Goal: Task Accomplishment & Management: Use online tool/utility

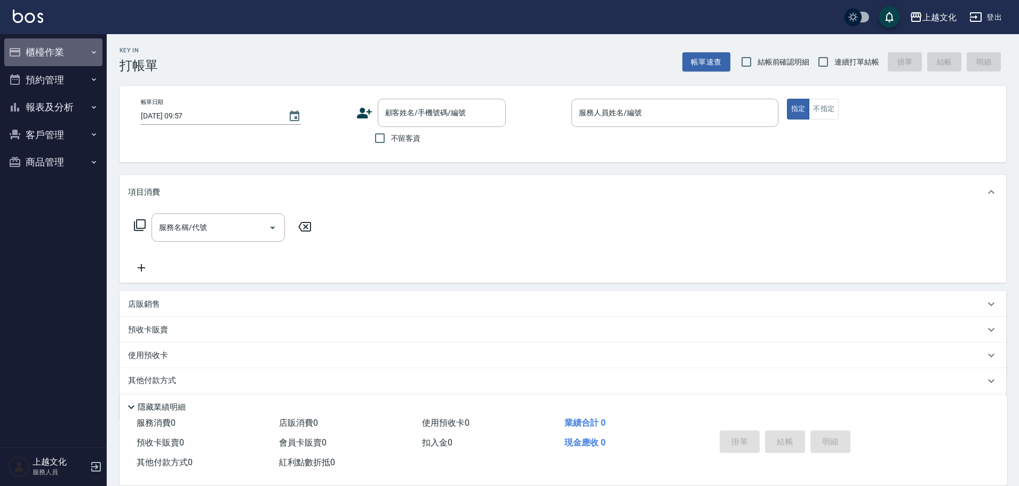
click at [55, 52] on button "櫃檯作業" at bounding box center [53, 52] width 98 height 28
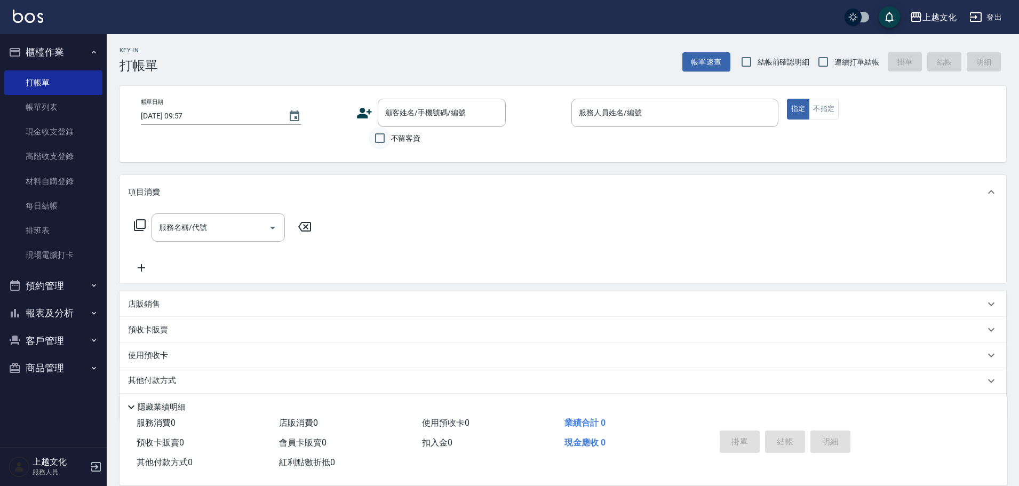
click at [380, 139] on input "不留客資" at bounding box center [380, 138] width 22 height 22
checkbox input "true"
click at [600, 114] on input "服務人員姓名/編號" at bounding box center [674, 113] width 197 height 19
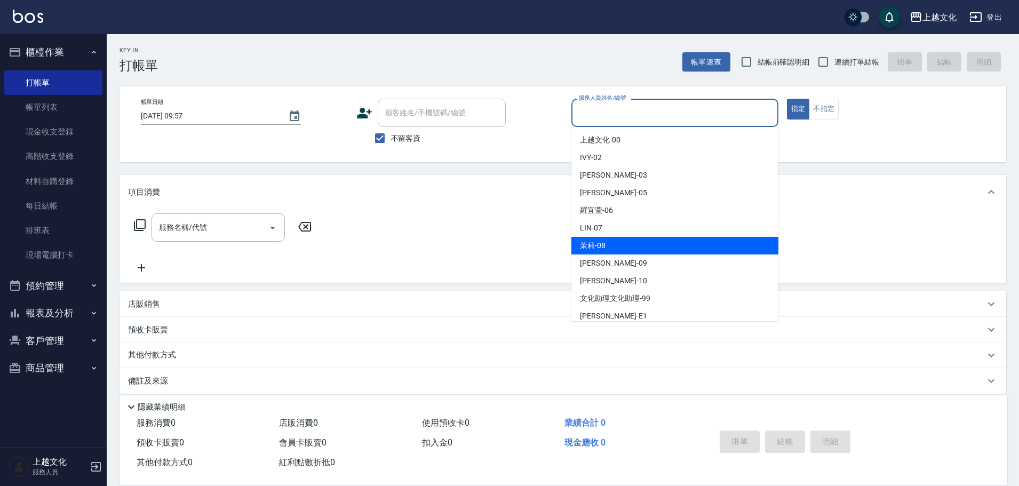
click at [628, 241] on div "茉莉 -08" at bounding box center [674, 246] width 207 height 18
type input "茉莉-08"
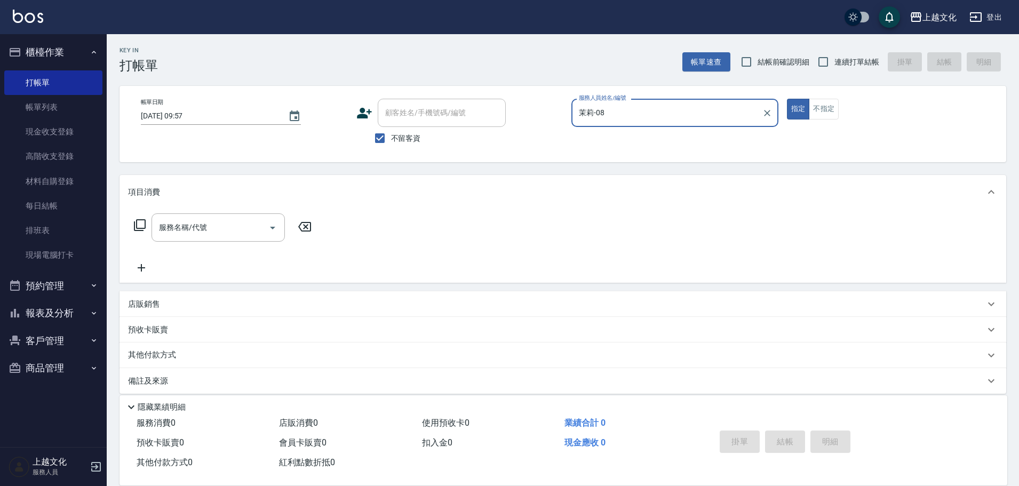
click at [142, 224] on icon at bounding box center [139, 225] width 13 height 13
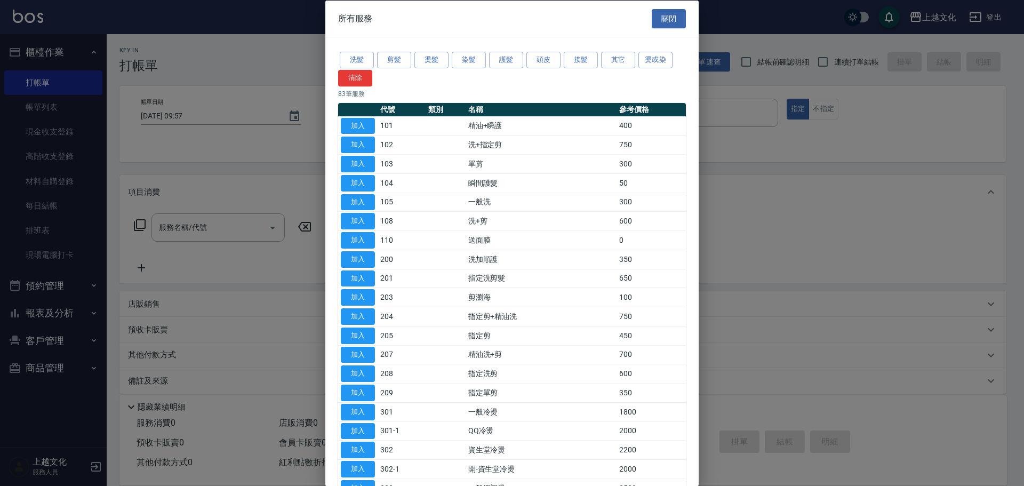
drag, startPoint x: 470, startPoint y: 59, endPoint x: 438, endPoint y: 71, distance: 34.8
click at [469, 59] on button "染髮" at bounding box center [469, 60] width 34 height 17
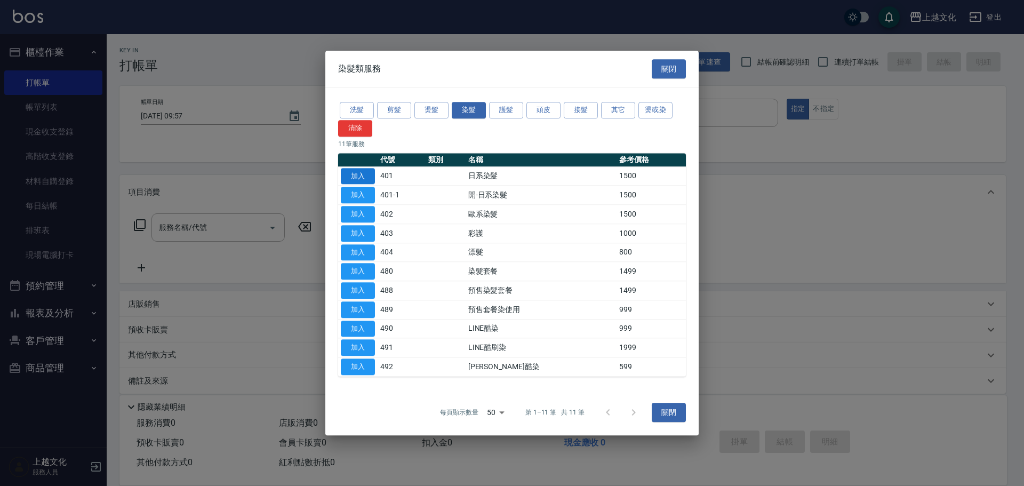
click at [353, 175] on button "加入" at bounding box center [358, 176] width 34 height 17
type input "日系染髮(401)"
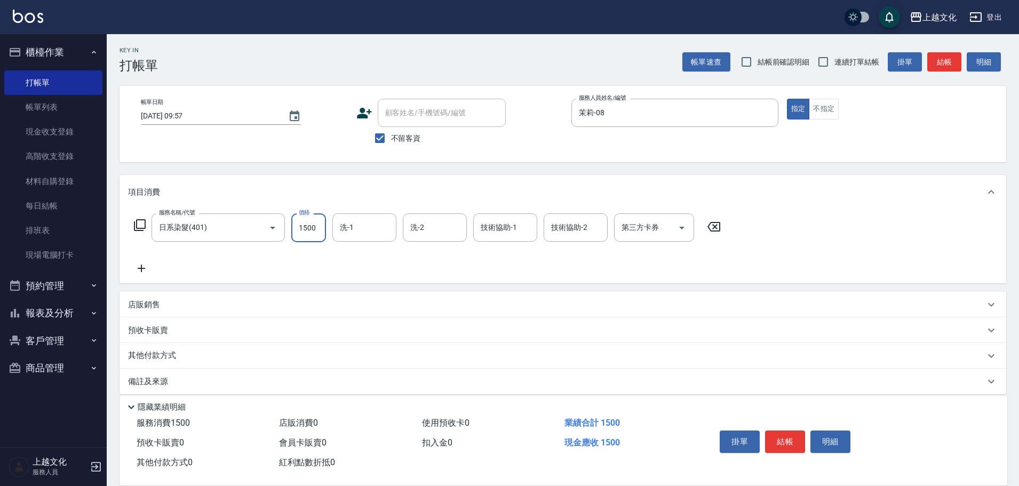
click at [319, 229] on input "1500" at bounding box center [308, 227] width 35 height 29
type input "1200"
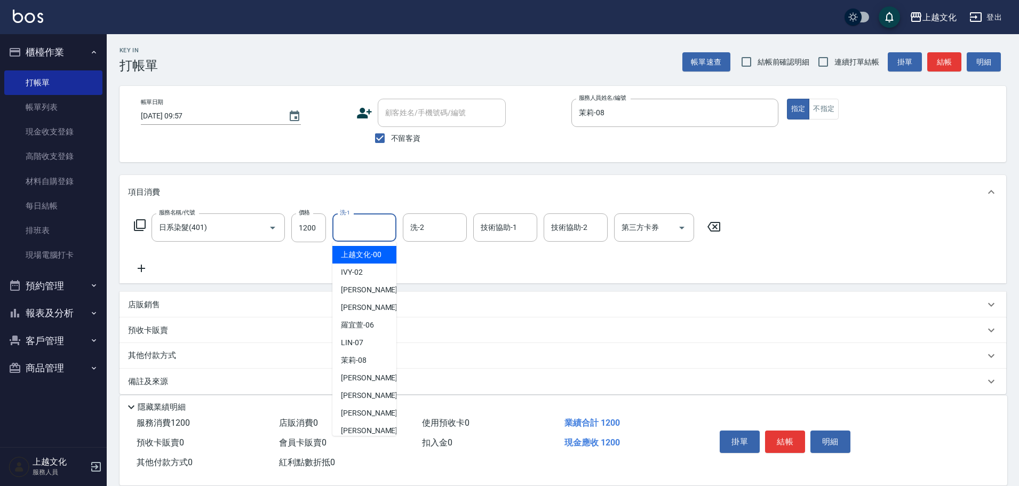
click at [358, 224] on input "洗-1" at bounding box center [364, 227] width 54 height 19
drag, startPoint x: 369, startPoint y: 276, endPoint x: 459, endPoint y: 253, distance: 92.9
click at [370, 276] on div "IVY -02" at bounding box center [364, 273] width 64 height 18
type input "IVY-02"
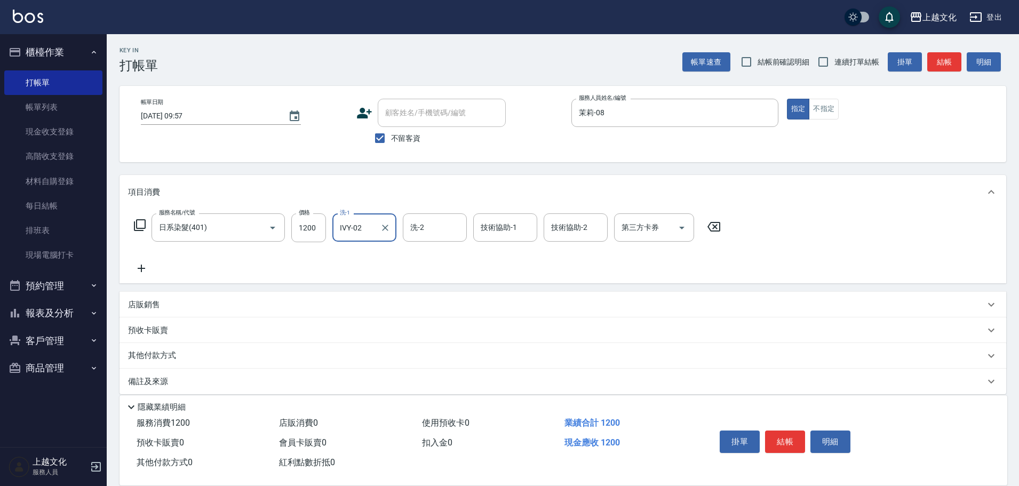
click at [579, 225] on input "技術協助-2" at bounding box center [576, 227] width 54 height 19
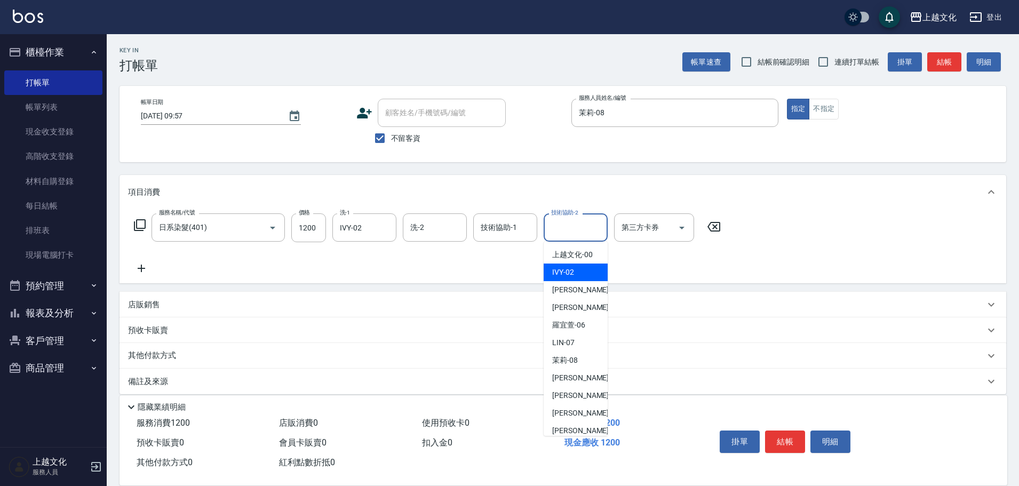
click at [563, 271] on span "IVY -02" at bounding box center [563, 272] width 22 height 11
type input "IVY-02"
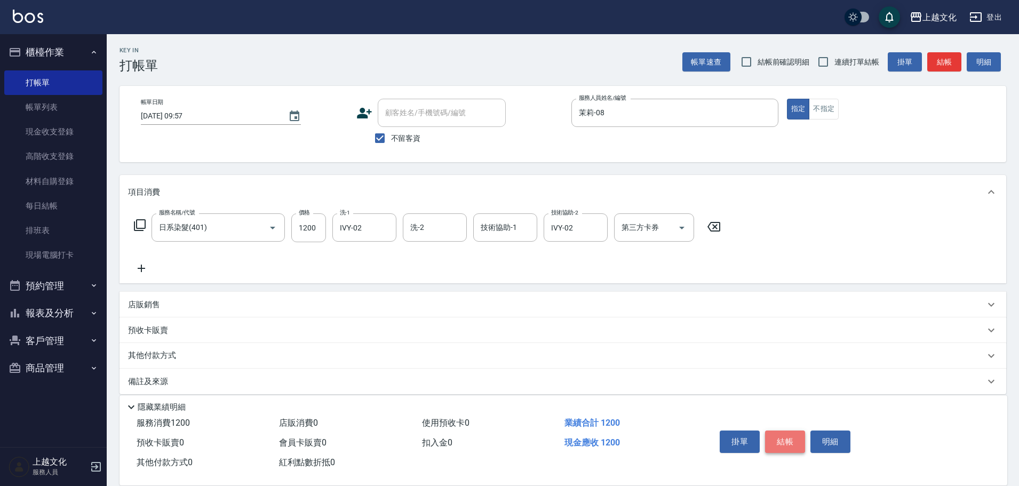
click at [777, 434] on button "結帳" at bounding box center [785, 442] width 40 height 22
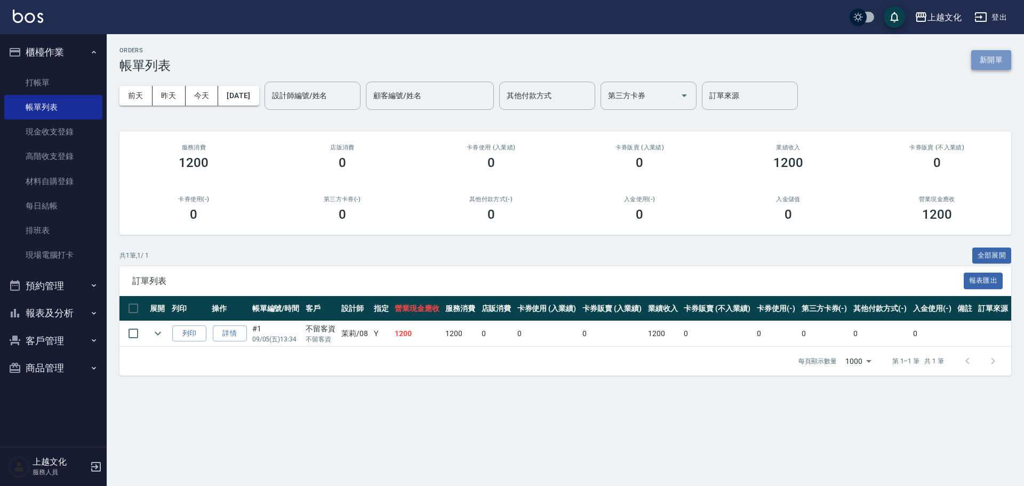
click at [982, 58] on button "新開單" at bounding box center [992, 60] width 40 height 20
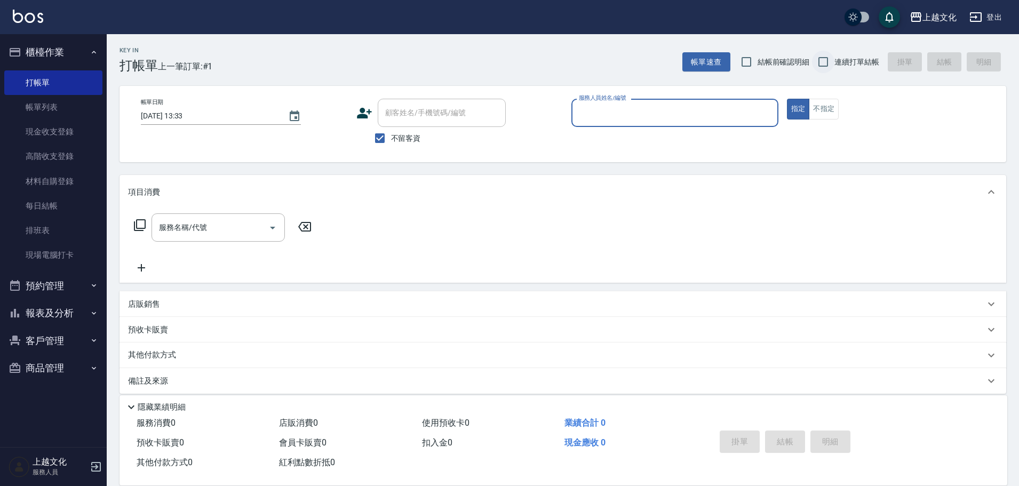
click at [823, 61] on input "連續打單結帳" at bounding box center [823, 62] width 22 height 22
checkbox input "true"
click at [621, 122] on div "服務人員姓名/編號" at bounding box center [674, 113] width 207 height 28
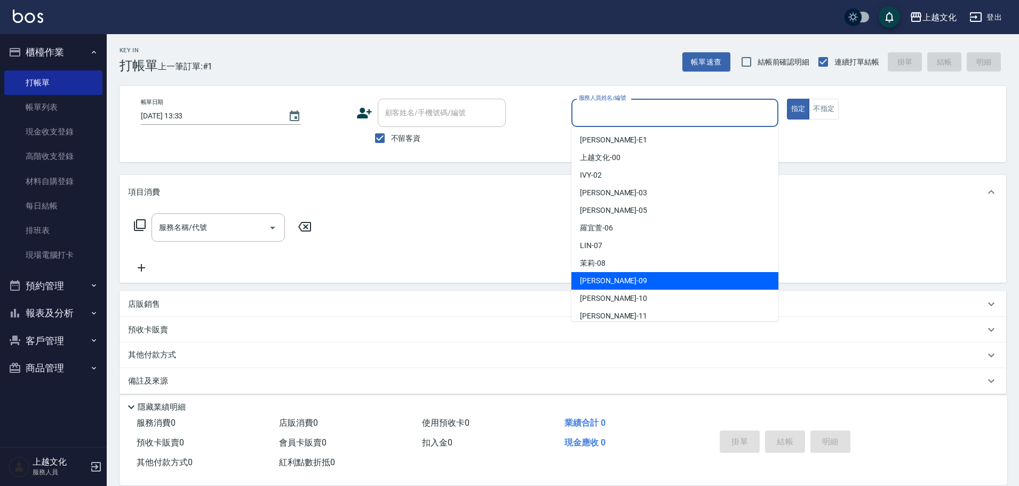
click at [595, 282] on span "[PERSON_NAME] -09" at bounding box center [613, 280] width 67 height 11
drag, startPoint x: 595, startPoint y: 282, endPoint x: 630, endPoint y: 261, distance: 40.7
type input "[PERSON_NAME]-09"
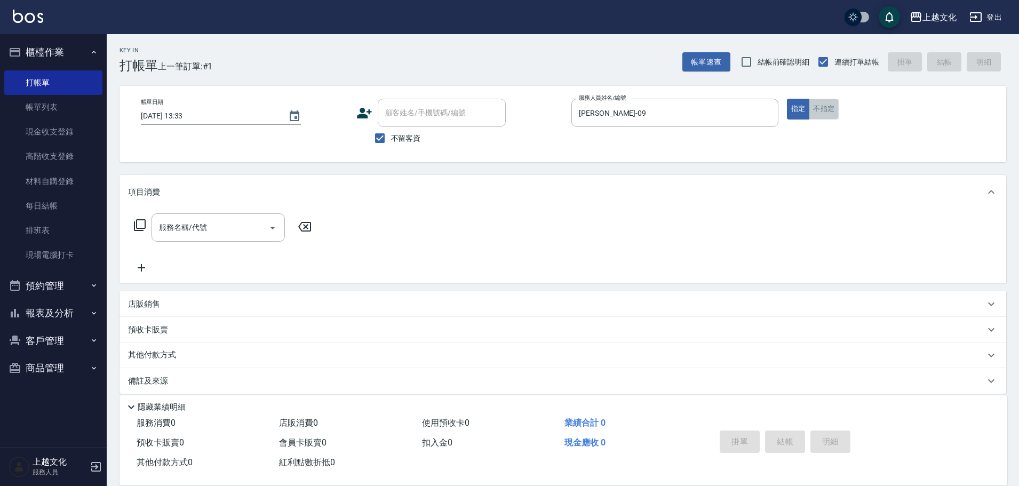
drag, startPoint x: 822, startPoint y: 109, endPoint x: 428, endPoint y: 155, distance: 396.5
click at [821, 109] on button "不指定" at bounding box center [824, 109] width 30 height 21
drag, startPoint x: 199, startPoint y: 216, endPoint x: 202, endPoint y: 239, distance: 22.6
click at [199, 217] on div "服務名稱/代號" at bounding box center [218, 227] width 133 height 28
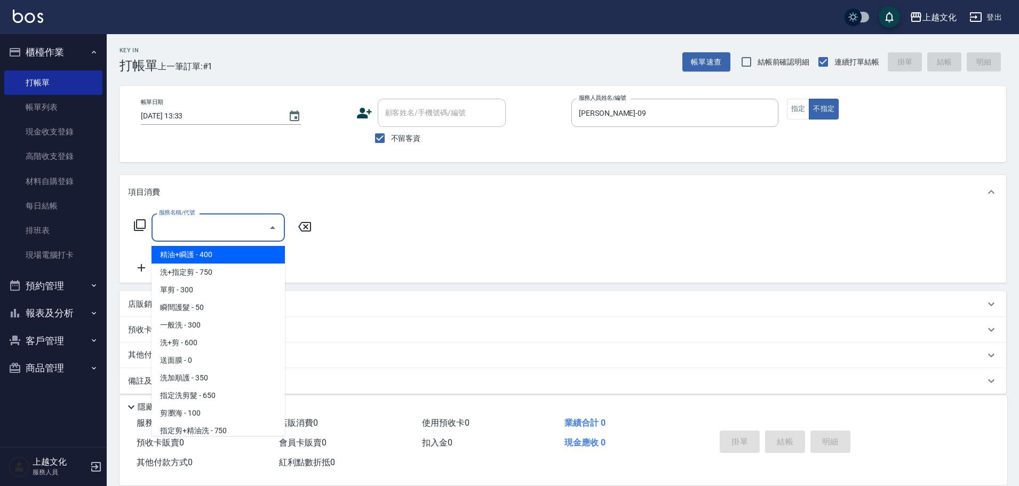
click at [204, 255] on span "精油+瞬護 - 400" at bounding box center [218, 255] width 133 height 18
type input "精油+瞬護(101)"
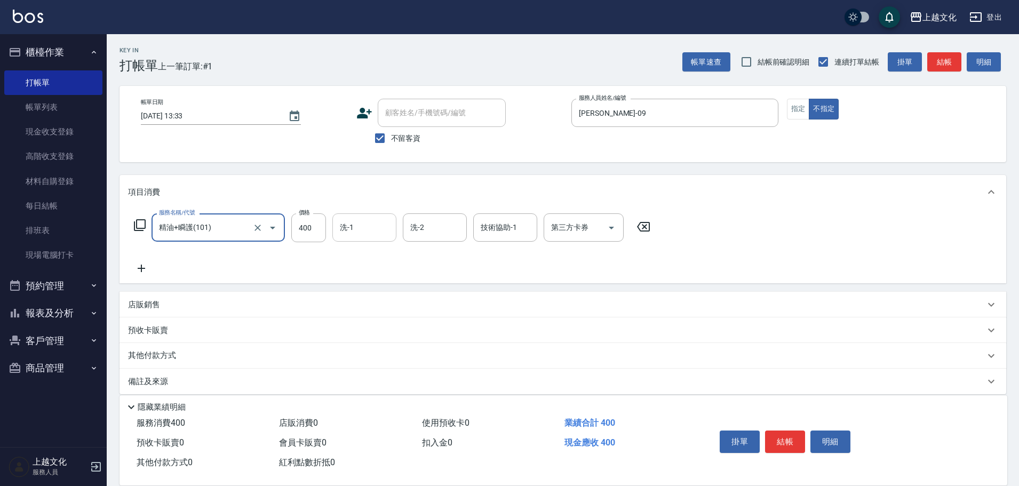
click at [363, 235] on input "洗-1" at bounding box center [364, 227] width 54 height 19
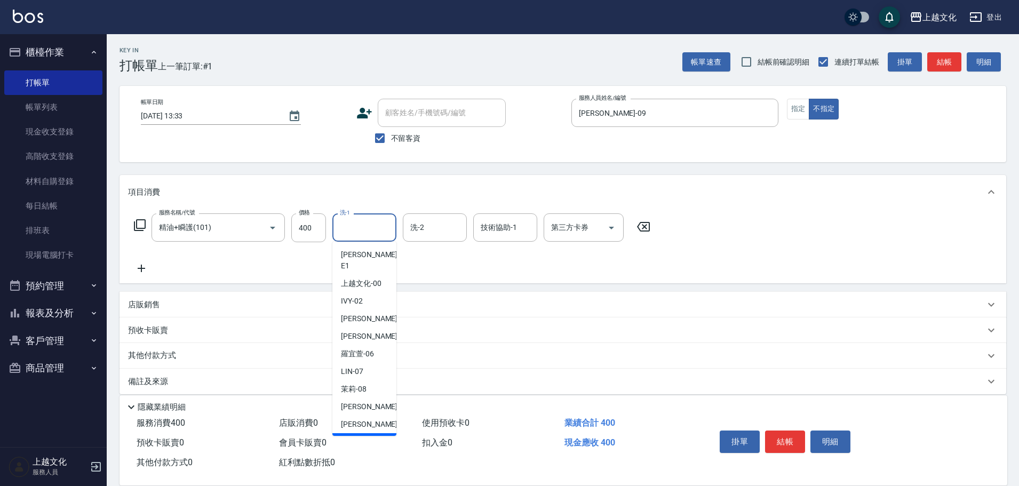
click at [377, 433] on div "[PERSON_NAME] -11" at bounding box center [364, 442] width 64 height 18
type input "[PERSON_NAME]-11"
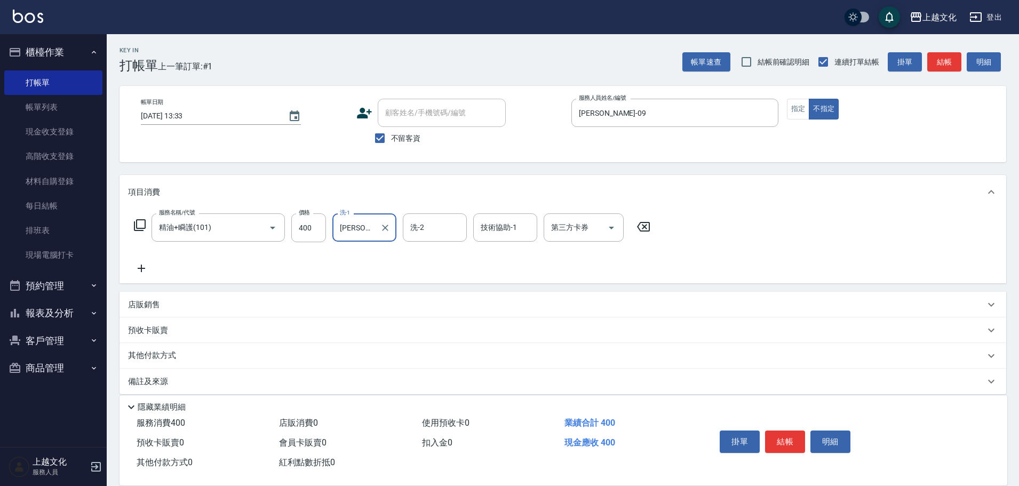
click at [782, 435] on button "結帳" at bounding box center [785, 442] width 40 height 22
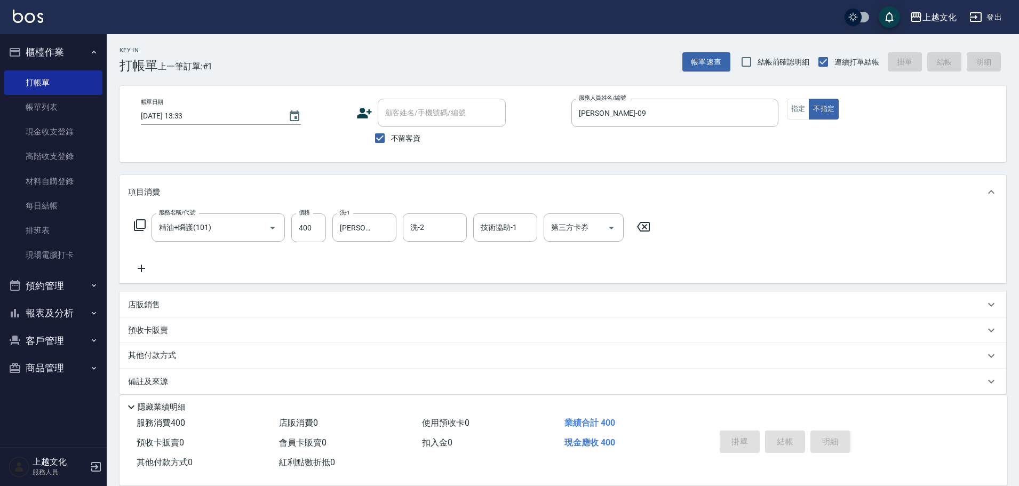
type input "[DATE] 13:34"
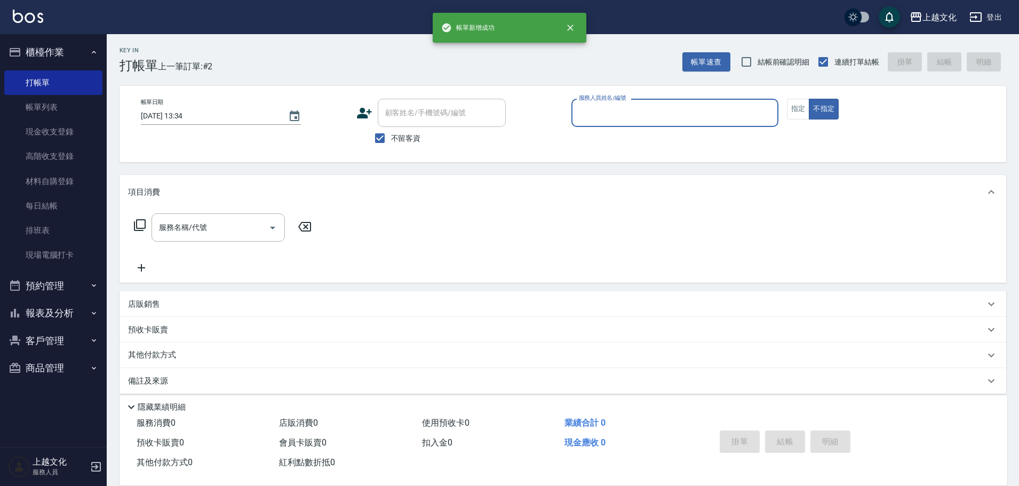
click at [668, 110] on input "服務人員姓名/編號" at bounding box center [674, 113] width 197 height 19
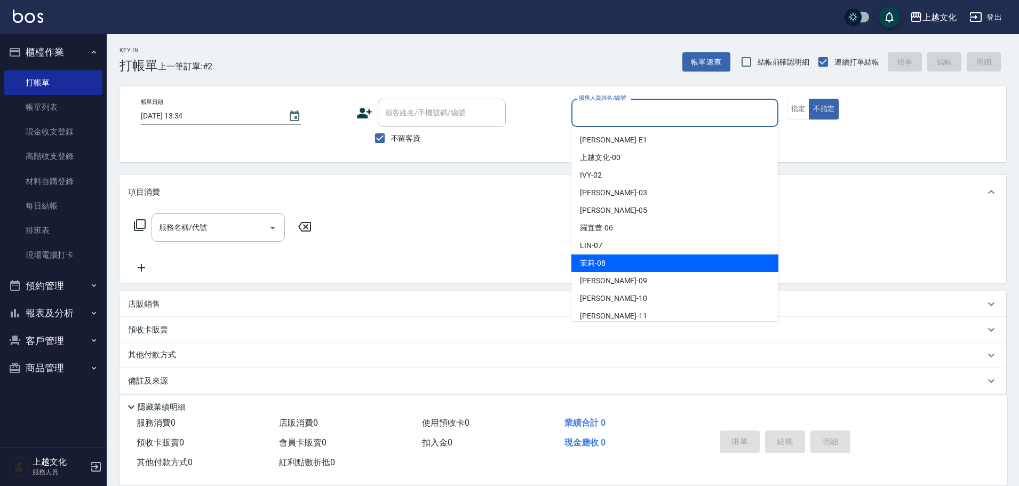
click at [616, 259] on div "茉莉 -08" at bounding box center [674, 264] width 207 height 18
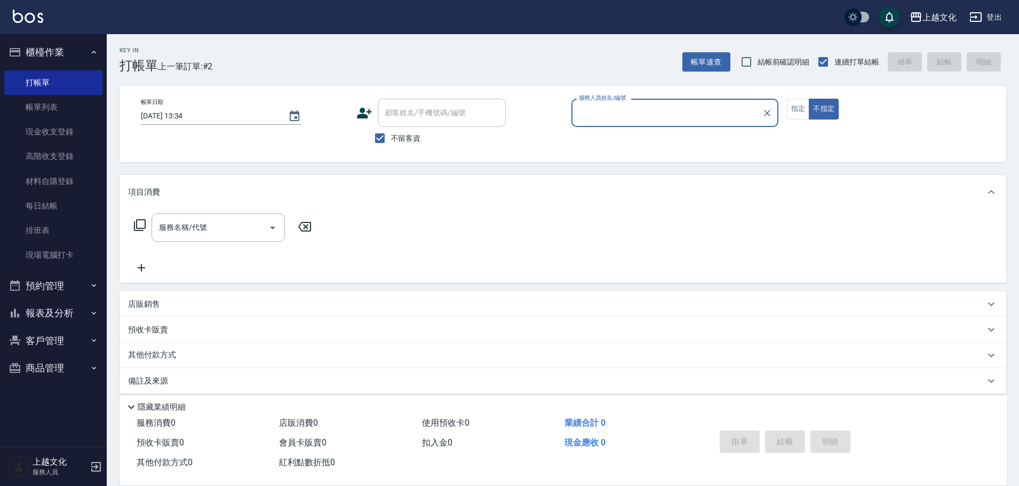
type input "茉莉-08"
click at [801, 108] on button "指定" at bounding box center [798, 109] width 23 height 21
click at [188, 231] on input "服務名稱/代號" at bounding box center [210, 227] width 108 height 19
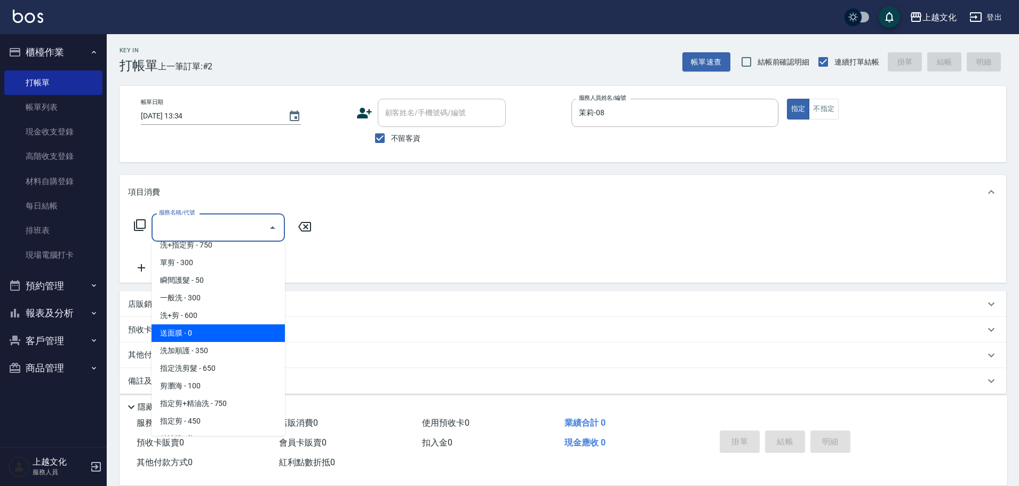
scroll to position [53, 0]
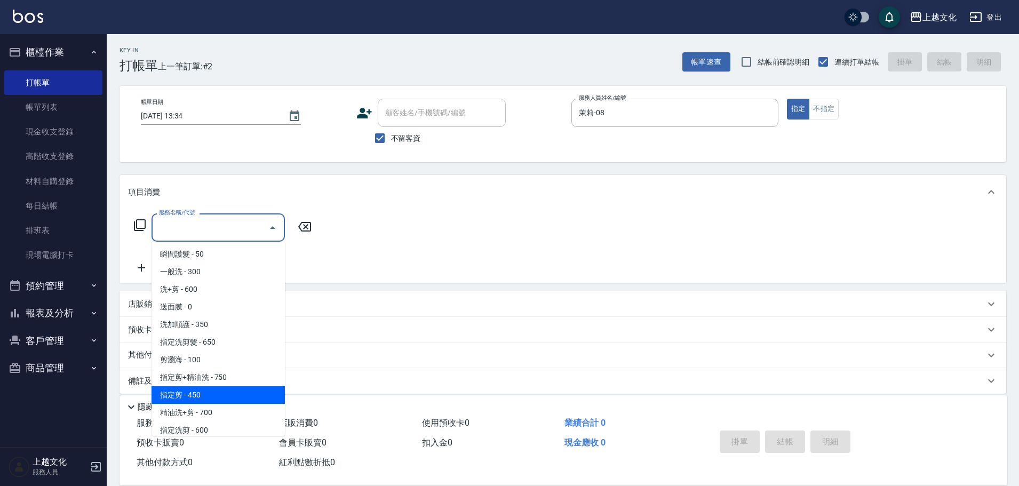
drag, startPoint x: 227, startPoint y: 389, endPoint x: 247, endPoint y: 391, distance: 19.9
click at [229, 389] on span "指定剪 - 450" at bounding box center [218, 395] width 133 height 18
type input "指定剪(205)"
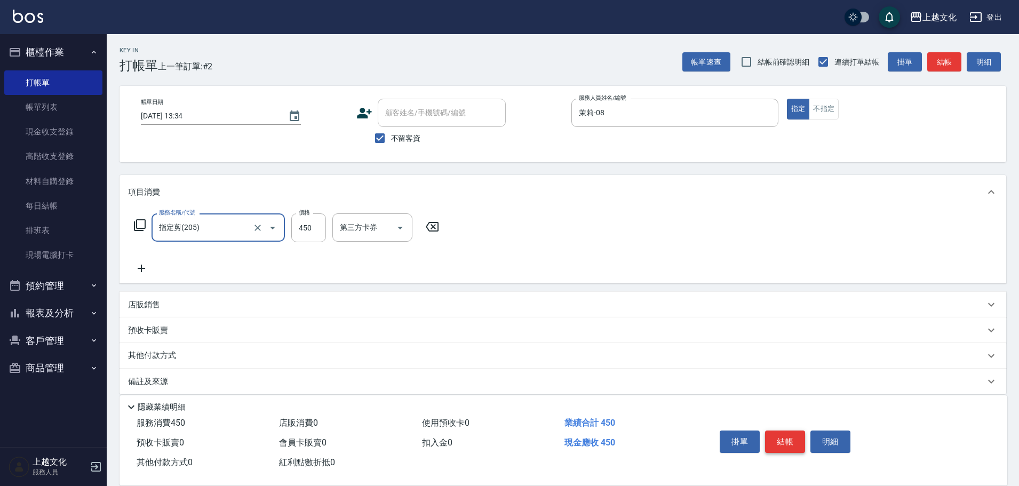
click at [781, 436] on button "結帳" at bounding box center [785, 442] width 40 height 22
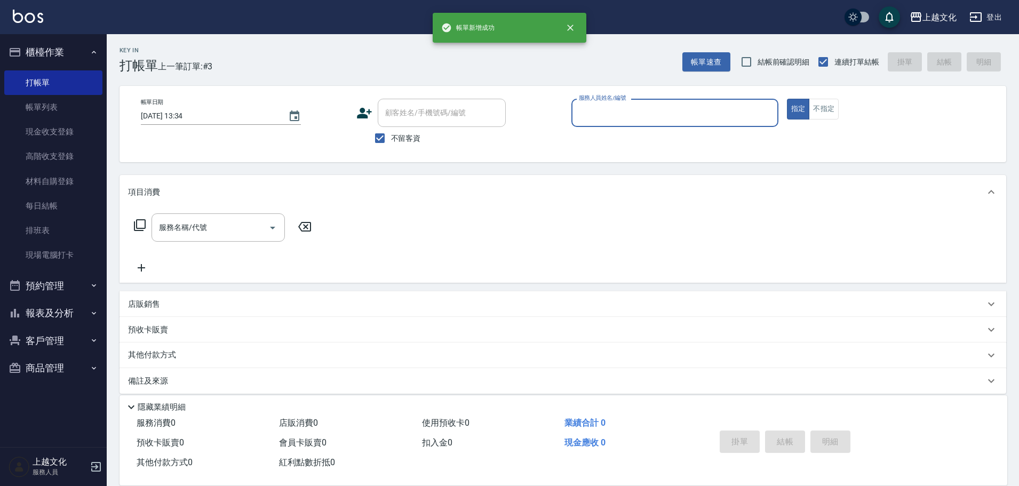
click at [682, 118] on input "服務人員姓名/編號" at bounding box center [674, 113] width 197 height 19
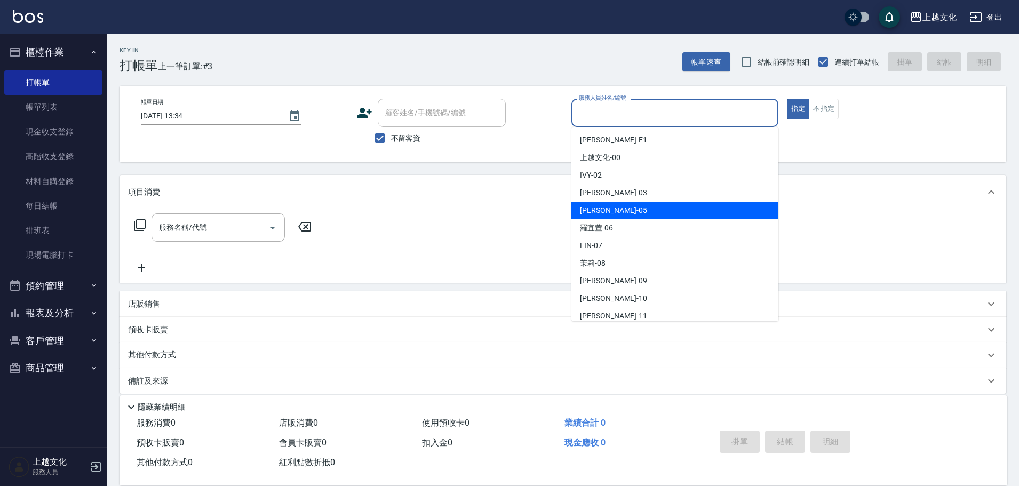
click at [638, 207] on div "[PERSON_NAME] -05" at bounding box center [674, 211] width 207 height 18
type input "[PERSON_NAME]-05"
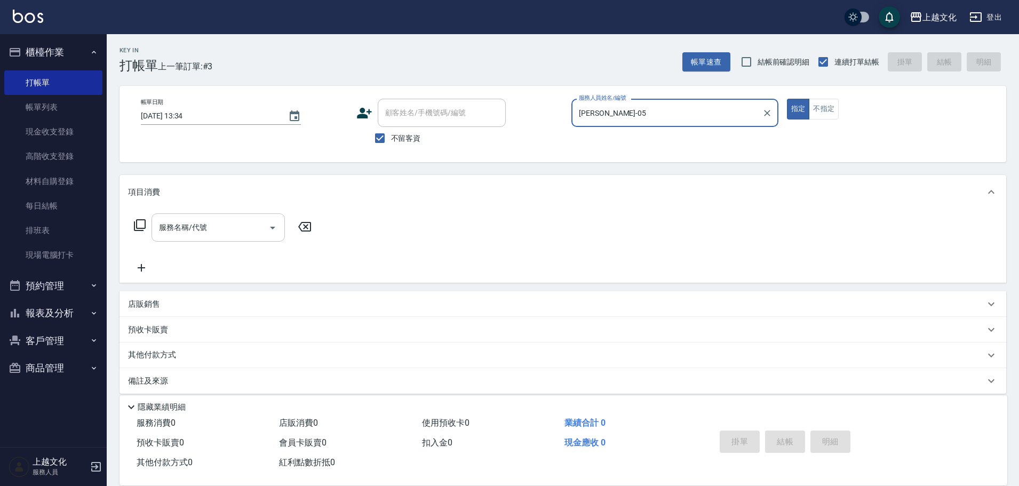
drag, startPoint x: 226, startPoint y: 234, endPoint x: 224, endPoint y: 241, distance: 7.3
click at [226, 234] on input "服務名稱/代號" at bounding box center [210, 227] width 108 height 19
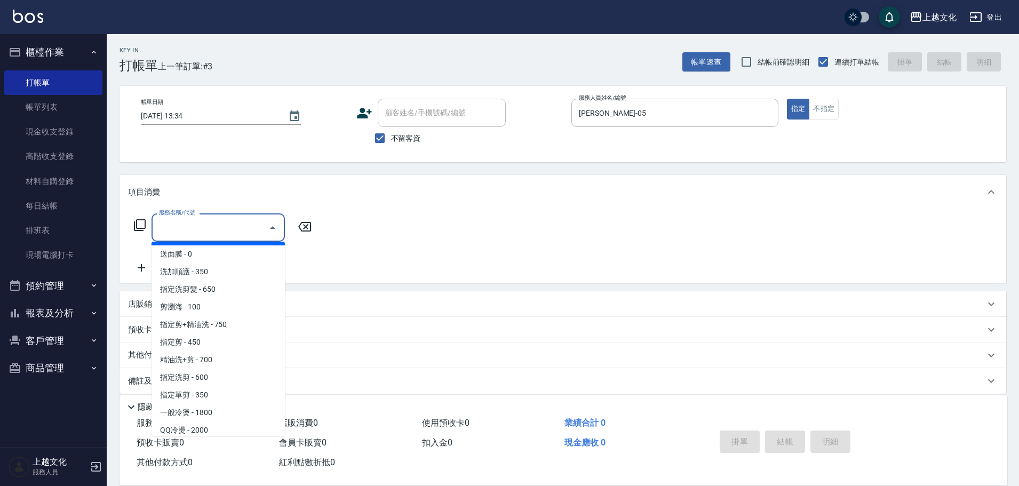
scroll to position [107, 0]
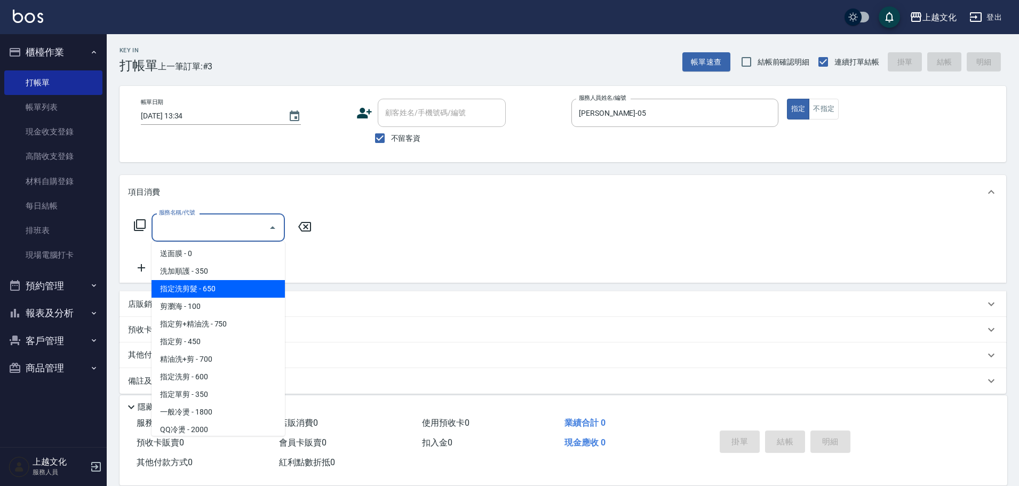
click at [232, 293] on span "指定洗剪髮 - 650" at bounding box center [218, 289] width 133 height 18
type input "指定洗剪髮(201)"
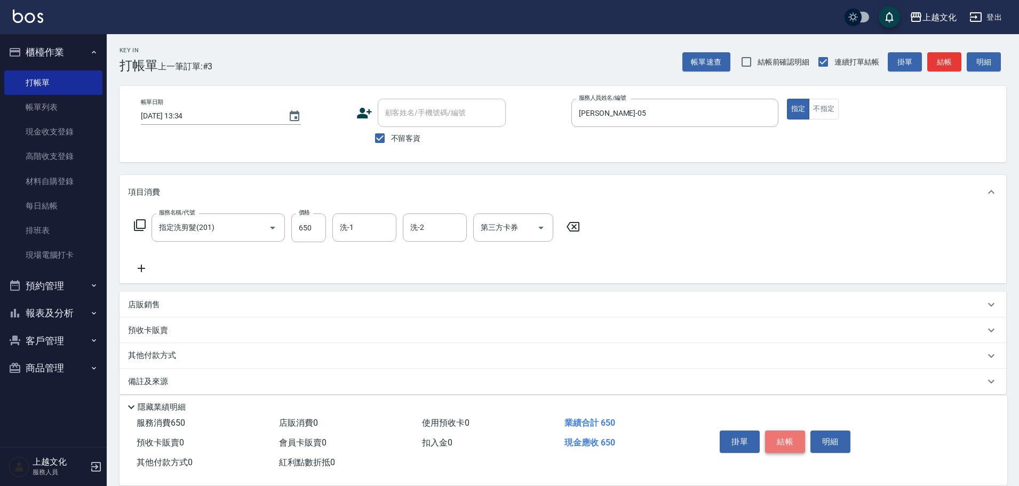
click at [791, 439] on button "結帳" at bounding box center [785, 442] width 40 height 22
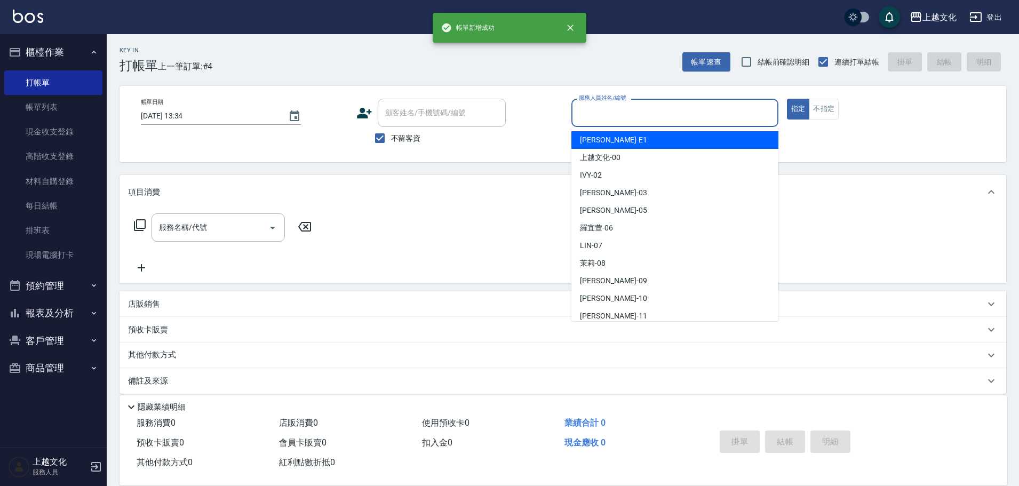
click at [685, 118] on input "服務人員姓名/編號" at bounding box center [674, 113] width 197 height 19
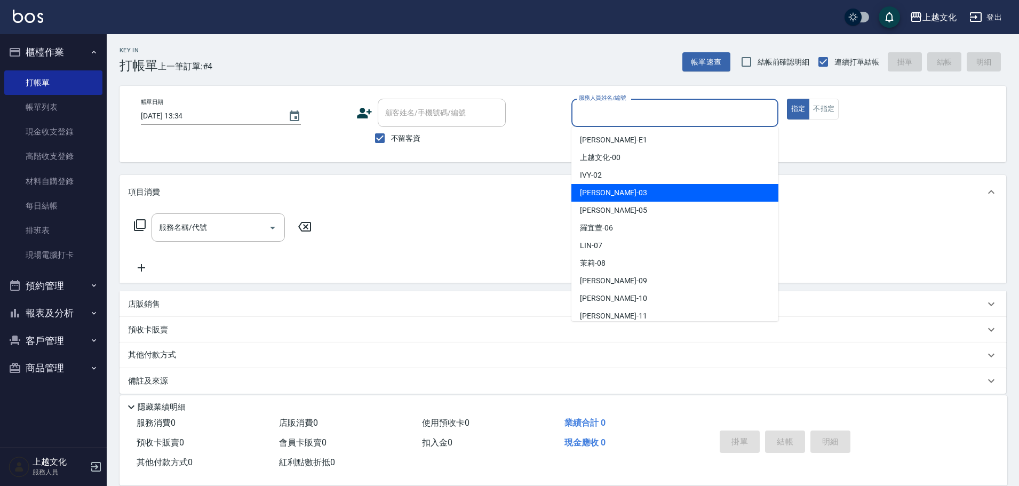
click at [608, 192] on div "[PERSON_NAME] -03" at bounding box center [674, 193] width 207 height 18
type input "[PERSON_NAME]-03"
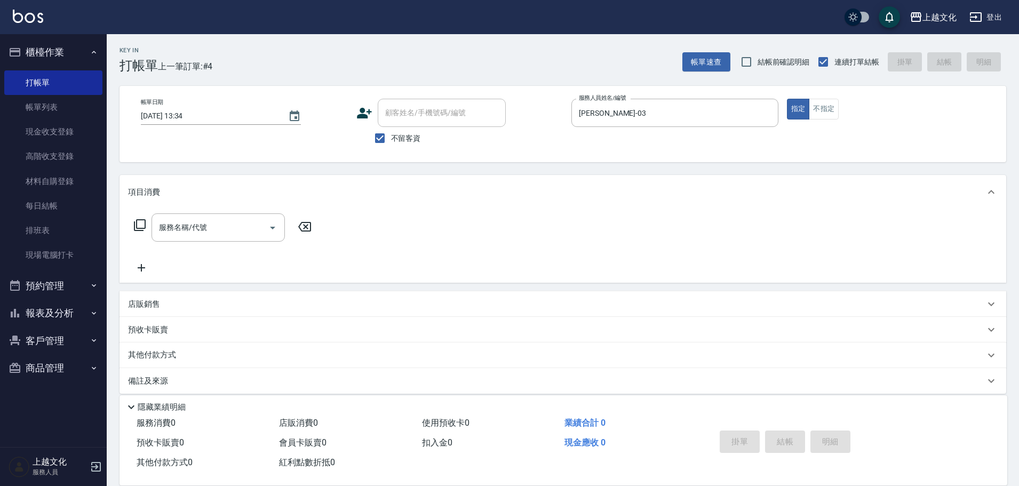
click at [137, 222] on icon at bounding box center [140, 225] width 12 height 12
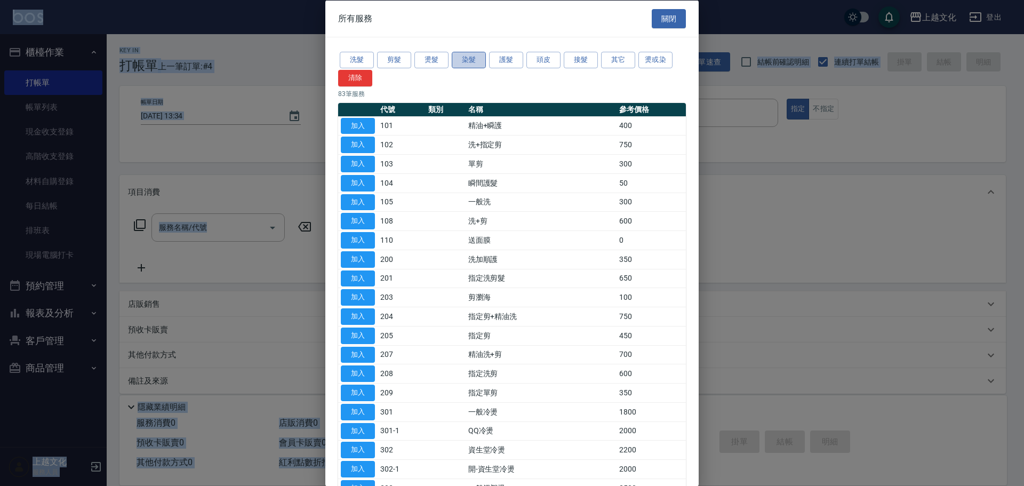
click at [465, 62] on button "染髮" at bounding box center [469, 60] width 34 height 17
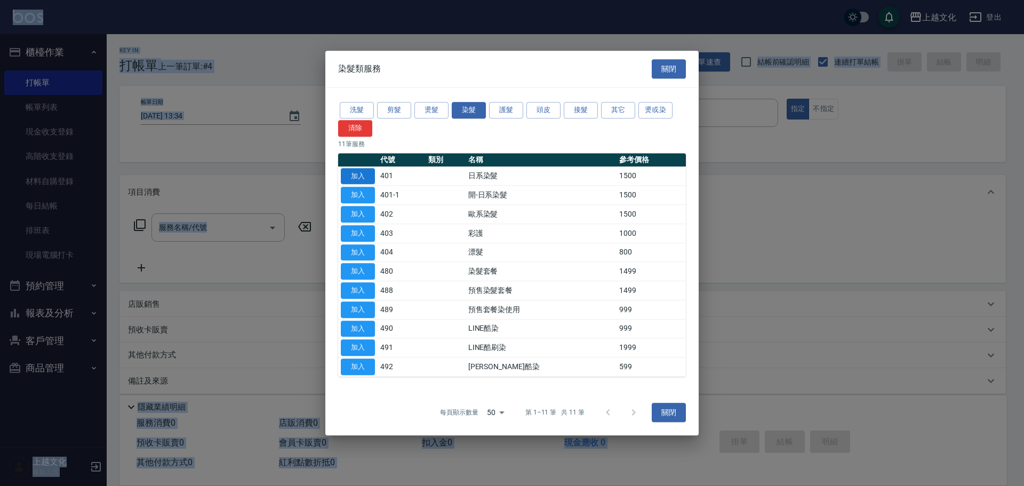
click at [368, 178] on button "加入" at bounding box center [358, 176] width 34 height 17
type input "日系染髮(401)"
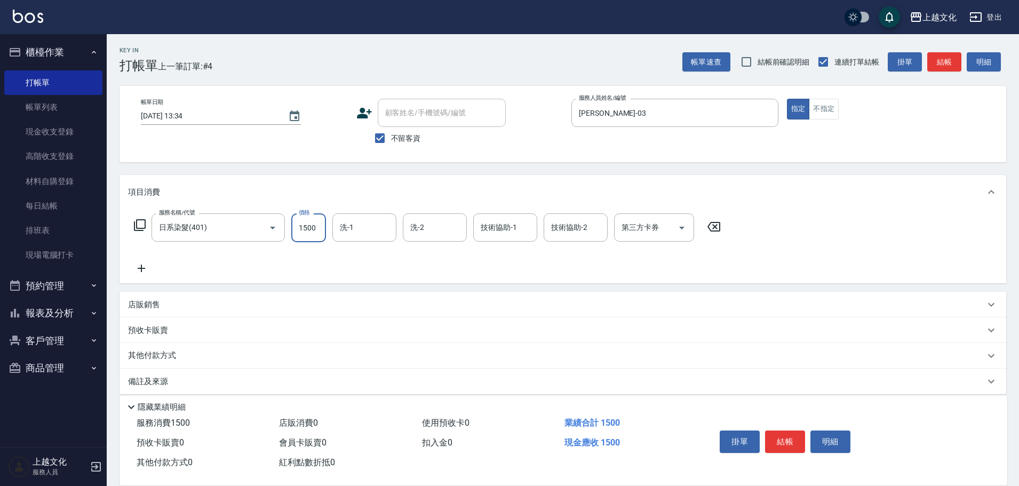
click at [308, 233] on input "1500" at bounding box center [308, 227] width 35 height 29
type input "1800"
click at [787, 433] on button "結帳" at bounding box center [785, 442] width 40 height 22
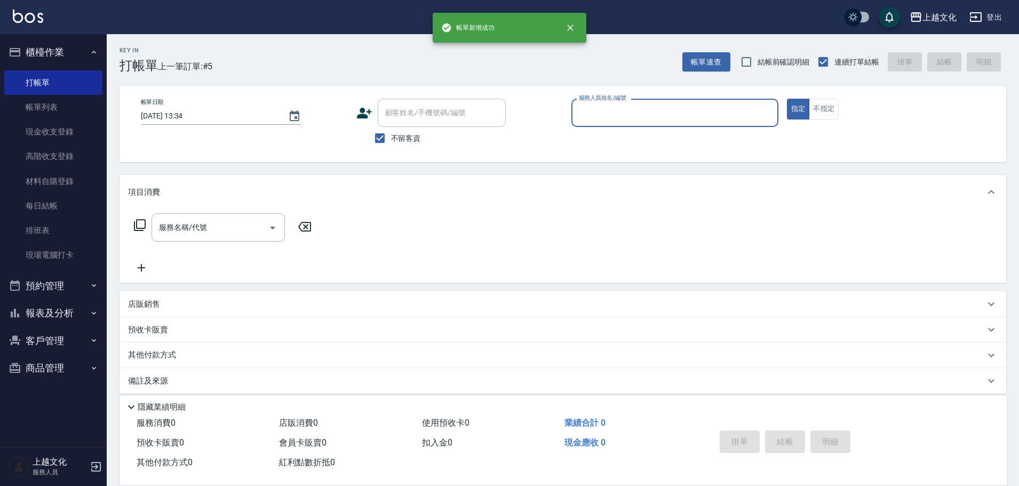
click at [689, 115] on input "服務人員姓名/編號" at bounding box center [674, 113] width 197 height 19
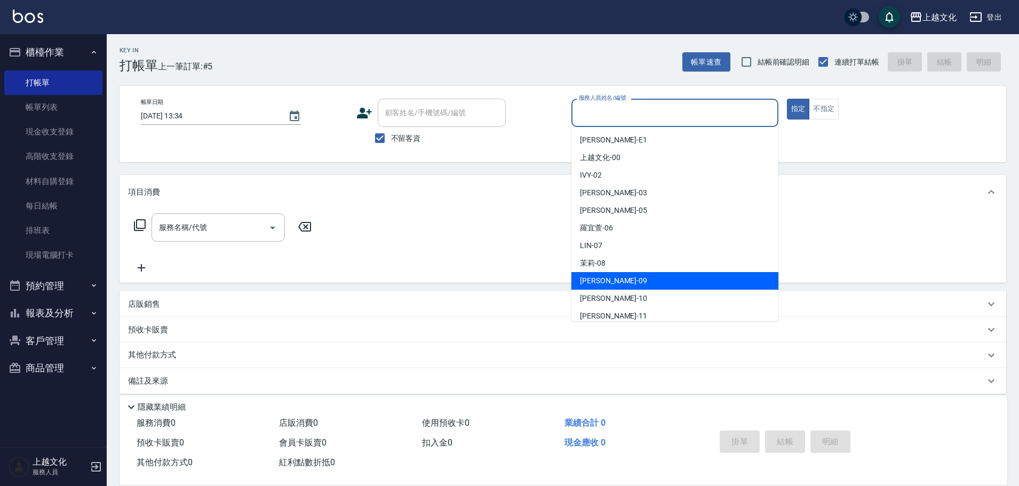
click at [650, 279] on div "[PERSON_NAME] -09" at bounding box center [674, 281] width 207 height 18
type input "[PERSON_NAME]-09"
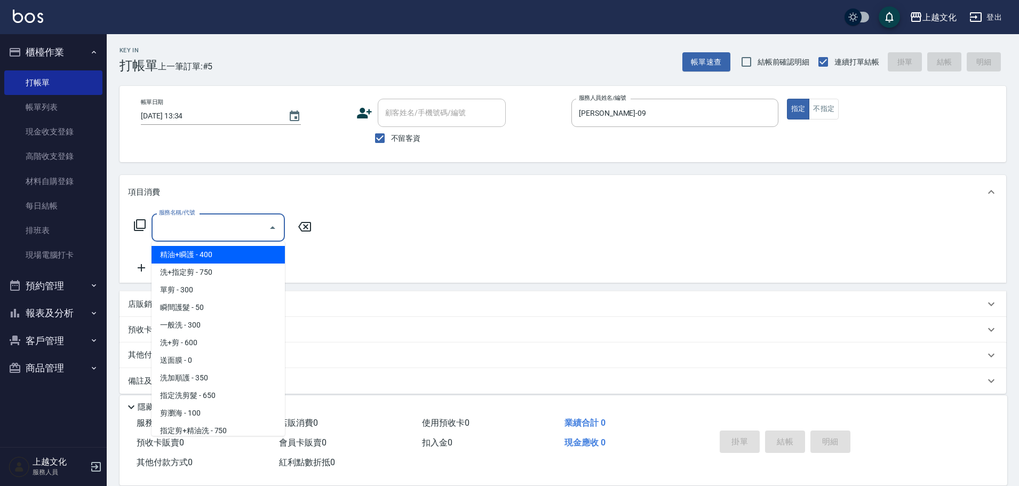
click at [234, 235] on input "服務名稱/代號" at bounding box center [210, 227] width 108 height 19
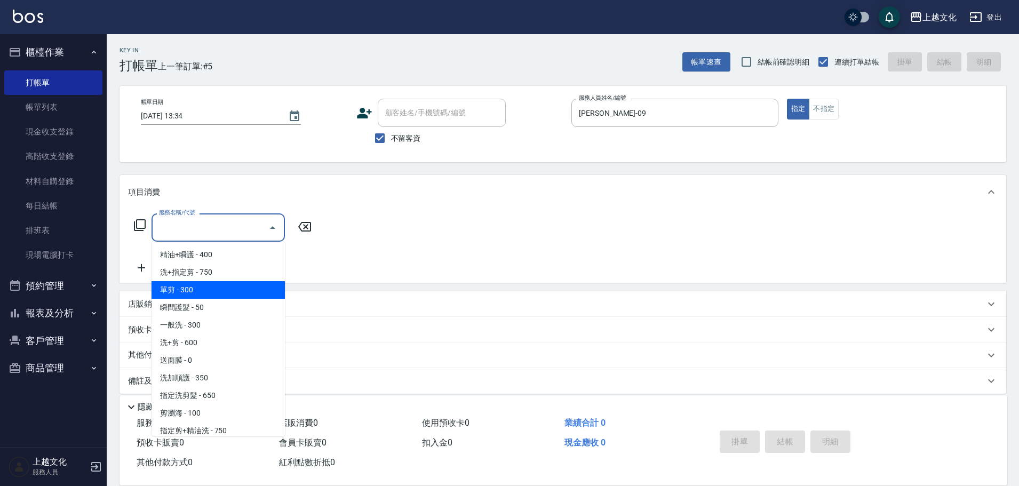
click at [207, 290] on span "單剪 - 300" at bounding box center [218, 290] width 133 height 18
type input "單剪(103)"
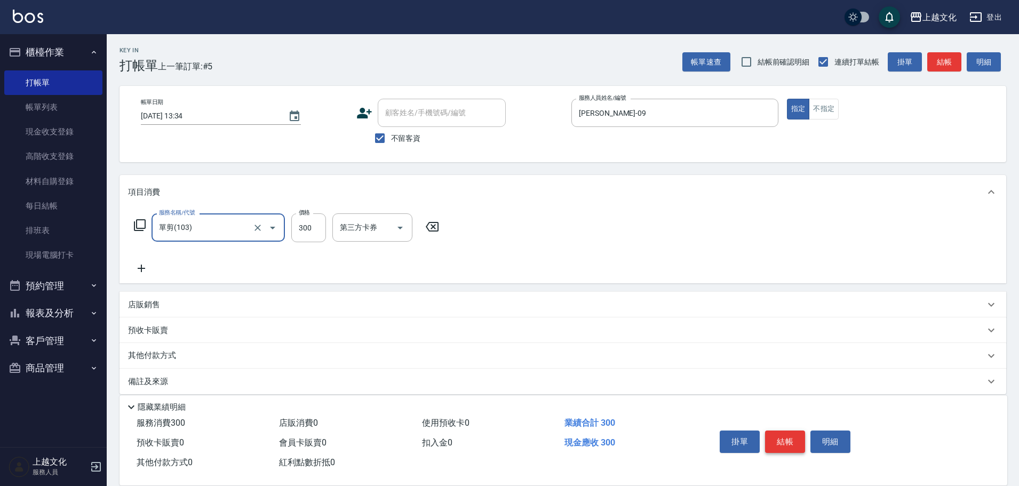
click at [788, 443] on button "結帳" at bounding box center [785, 442] width 40 height 22
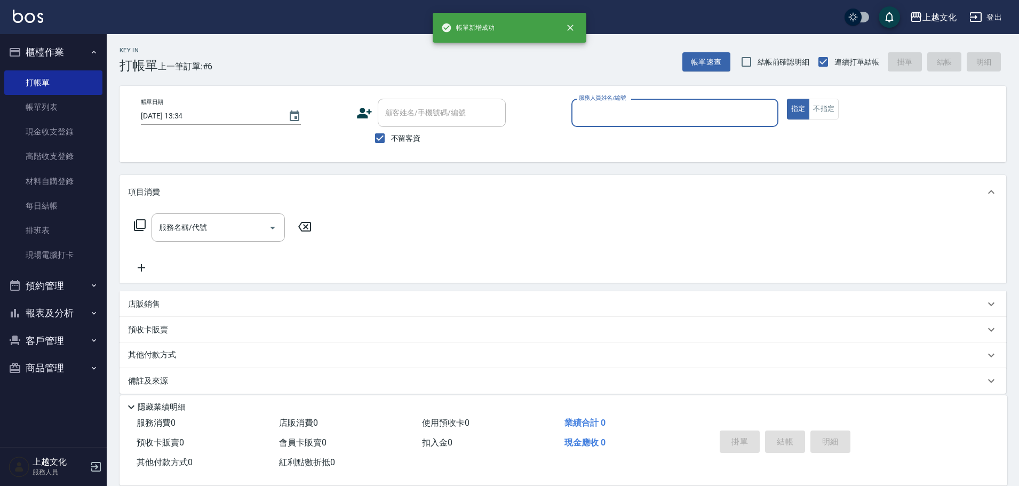
click at [658, 111] on input "服務人員姓名/編號" at bounding box center [674, 113] width 197 height 19
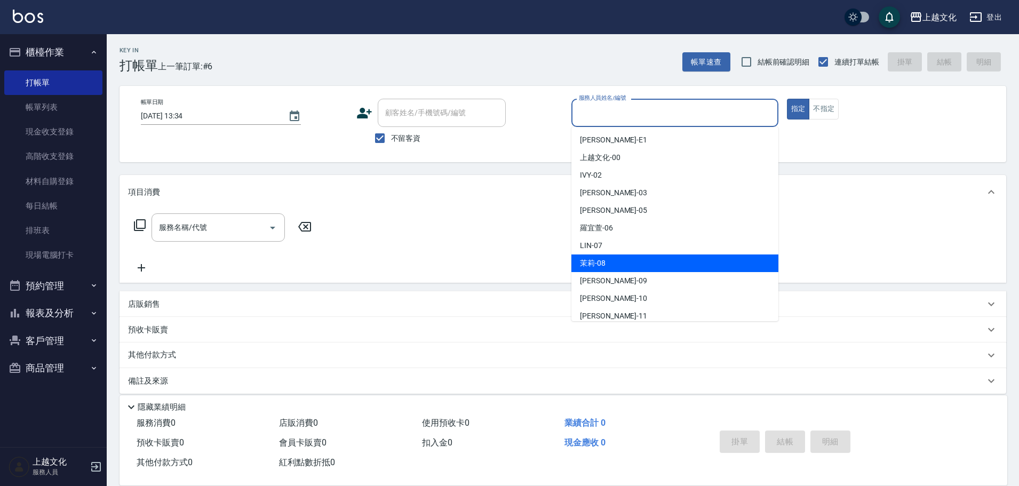
click at [625, 260] on div "茉莉 -08" at bounding box center [674, 264] width 207 height 18
type input "茉莉-08"
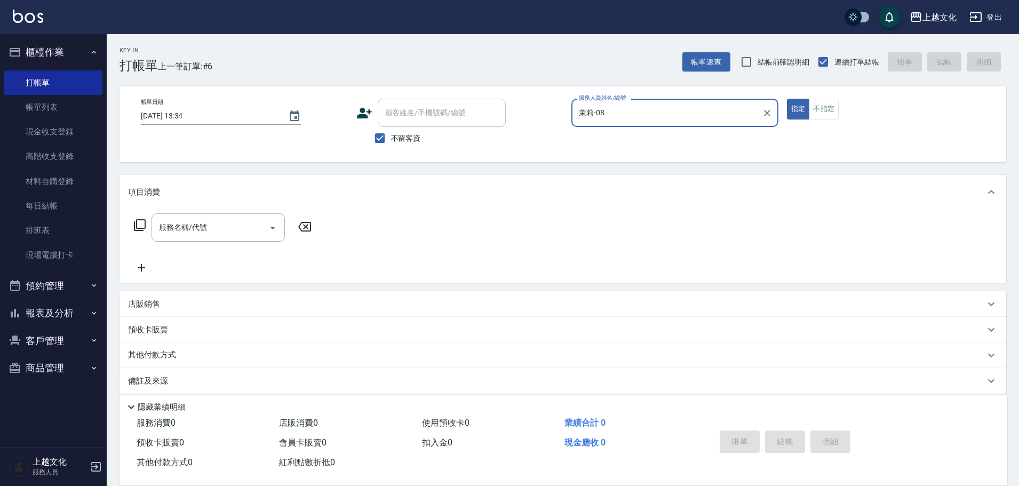
click at [136, 224] on icon at bounding box center [140, 225] width 12 height 12
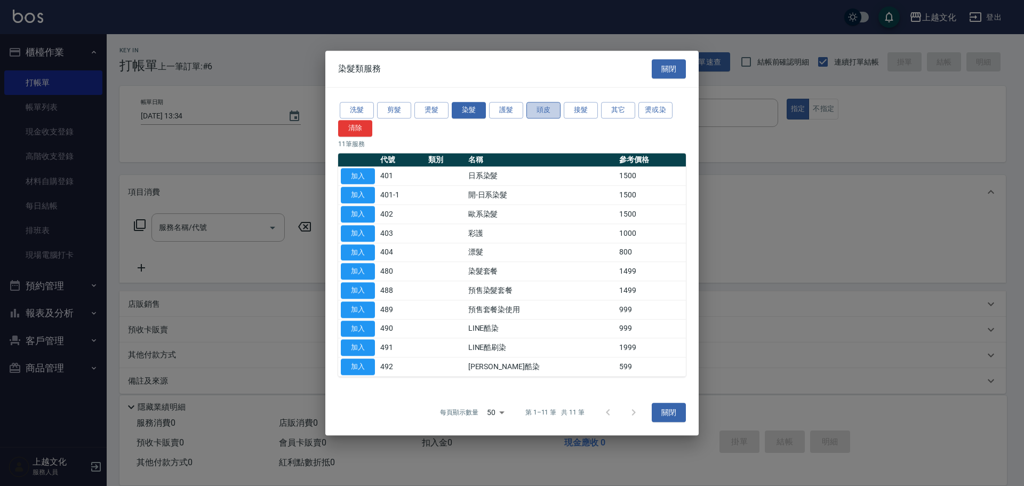
click at [538, 108] on button "頭皮" at bounding box center [544, 110] width 34 height 17
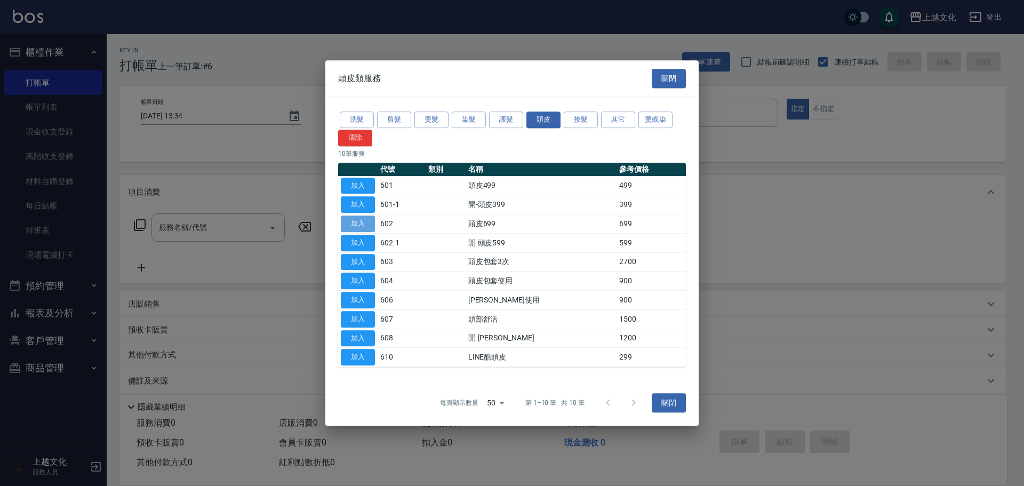
click at [366, 221] on button "加入" at bounding box center [358, 224] width 34 height 17
type input "頭皮699(602)"
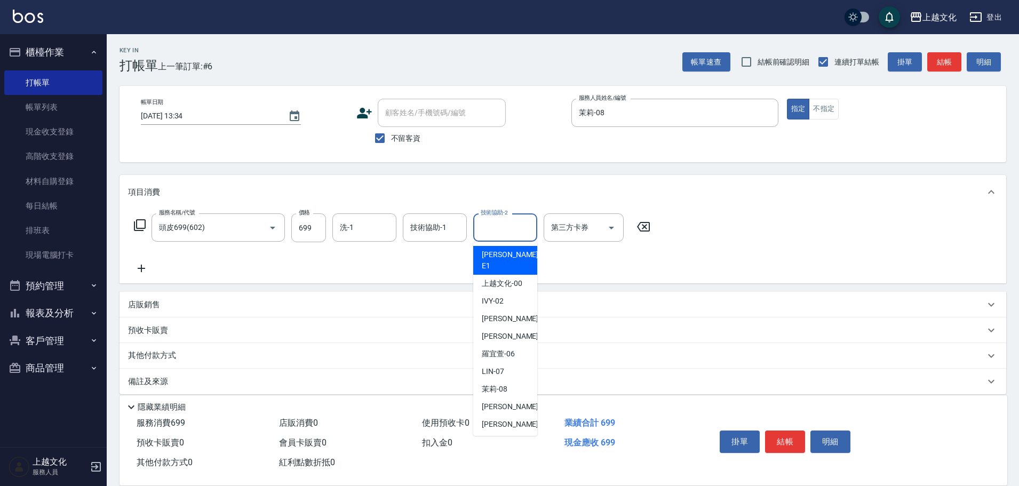
click at [498, 224] on input "技術協助-2" at bounding box center [505, 227] width 54 height 19
drag, startPoint x: 514, startPoint y: 430, endPoint x: 502, endPoint y: 419, distance: 16.6
click at [514, 433] on div "[PERSON_NAME] -11" at bounding box center [505, 442] width 64 height 18
type input "[PERSON_NAME]-11"
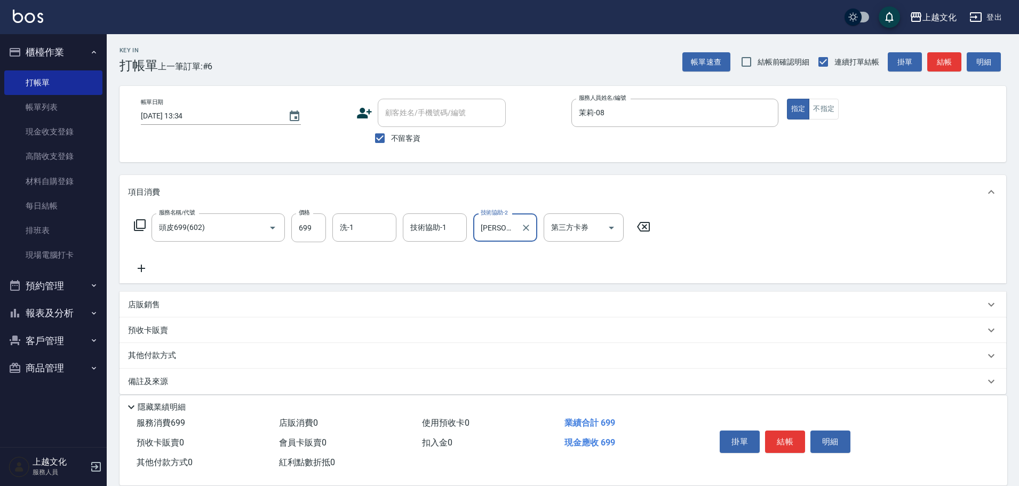
click at [146, 265] on icon at bounding box center [141, 268] width 27 height 13
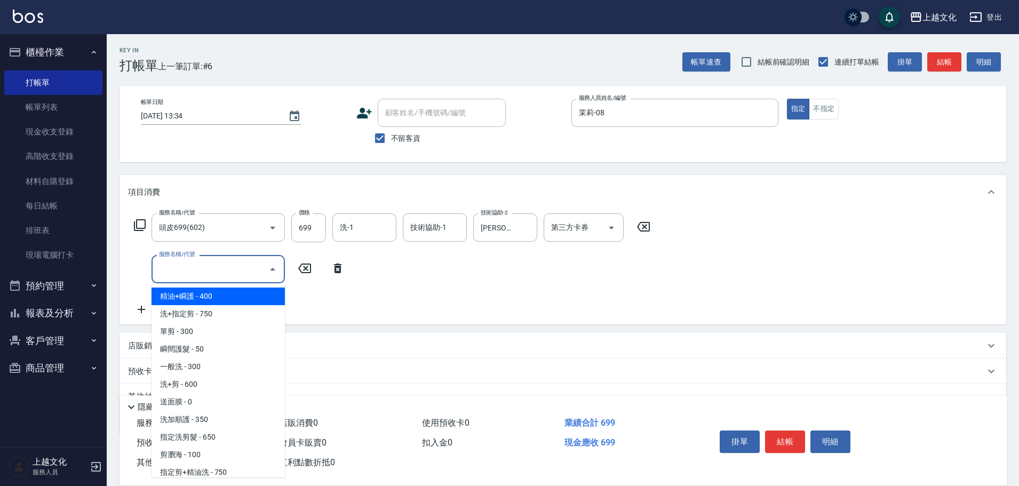
click at [171, 264] on input "服務名稱/代號" at bounding box center [210, 269] width 108 height 19
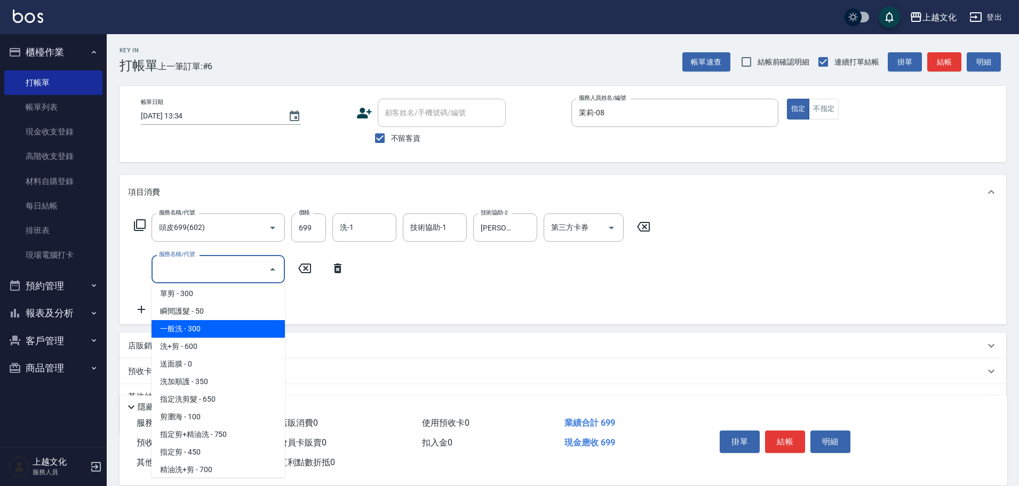
scroll to position [53, 0]
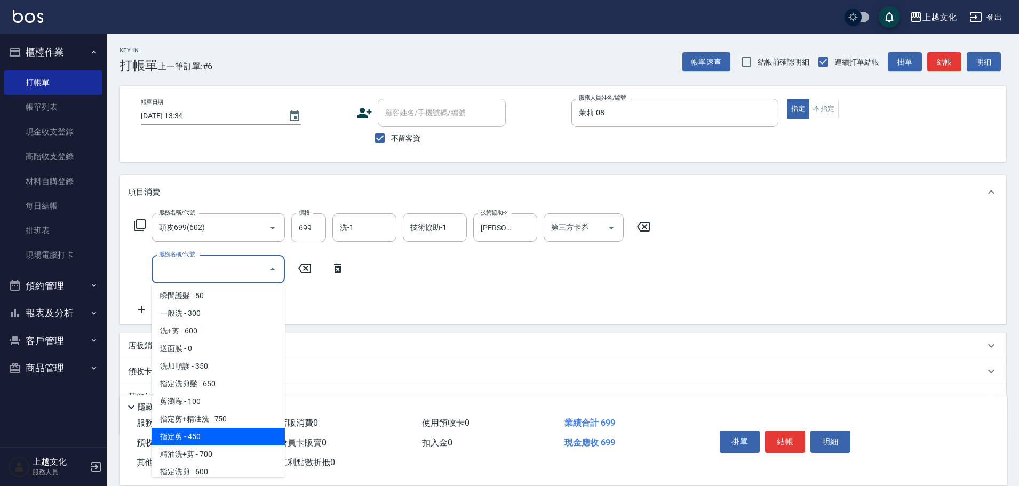
click at [251, 435] on span "指定剪 - 450" at bounding box center [218, 437] width 133 height 18
type input "指定剪(205)"
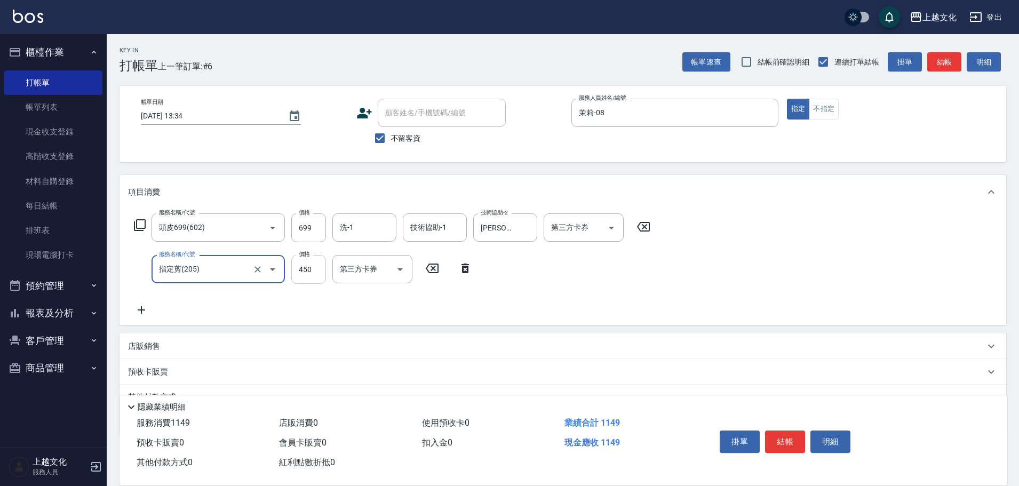
click at [316, 269] on input "450" at bounding box center [308, 269] width 35 height 29
type input "500"
click at [782, 432] on button "結帳" at bounding box center [785, 442] width 40 height 22
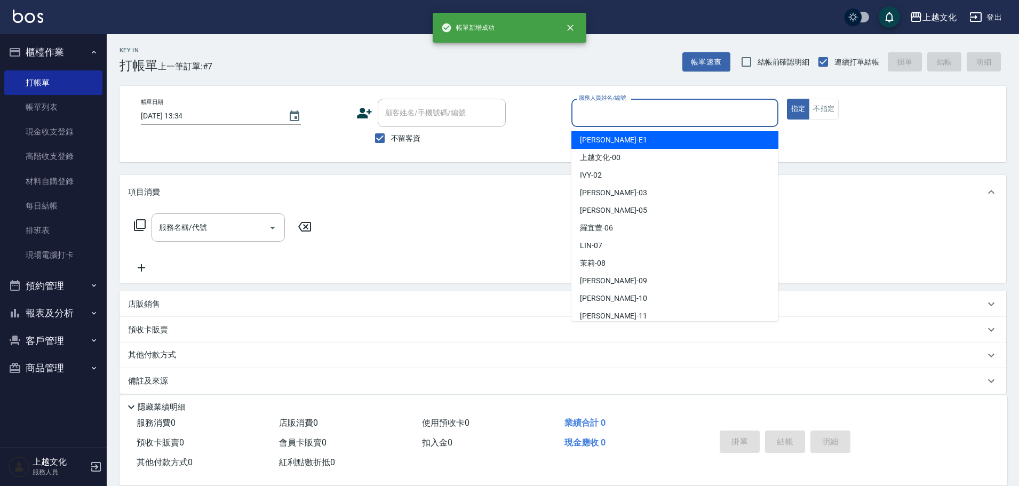
click at [685, 115] on input "服務人員姓名/編號" at bounding box center [674, 113] width 197 height 19
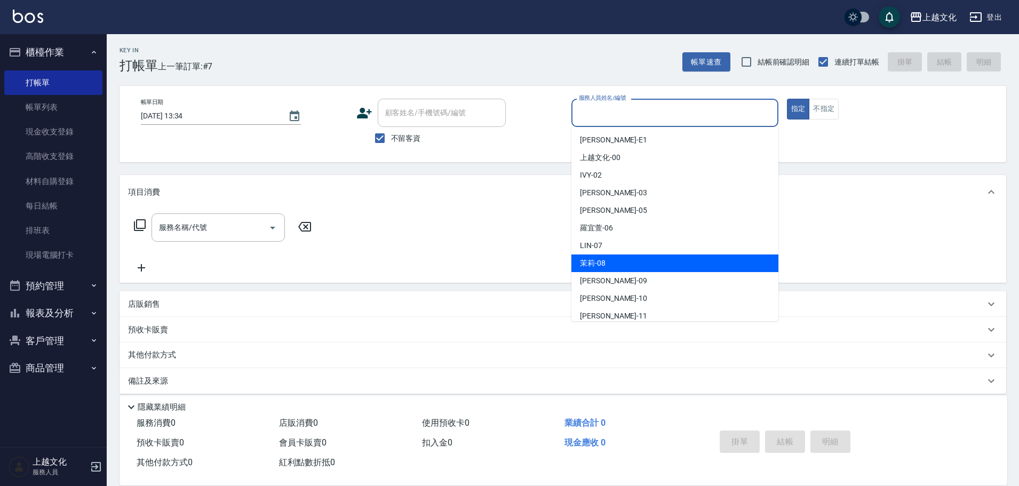
click at [617, 265] on div "茉莉 -08" at bounding box center [674, 264] width 207 height 18
type input "茉莉-08"
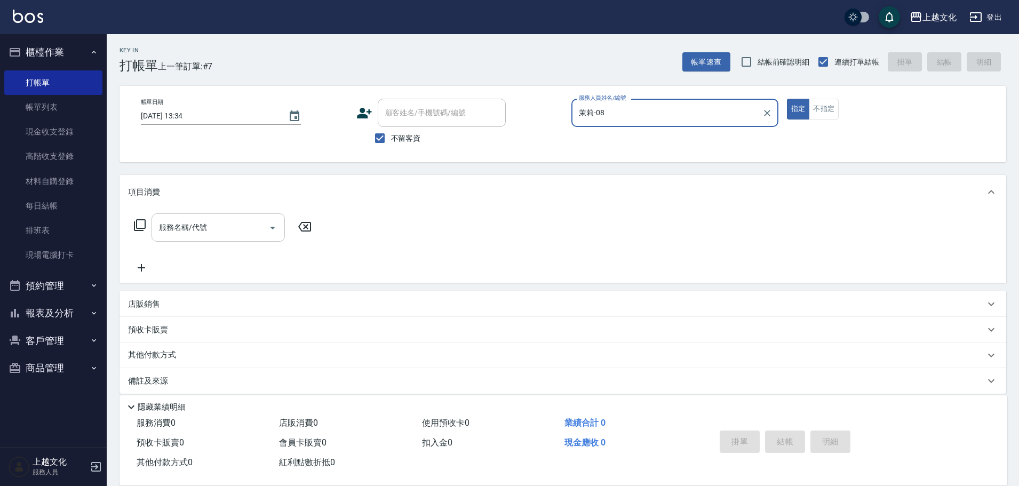
click at [202, 231] on input "服務名稱/代號" at bounding box center [210, 227] width 108 height 19
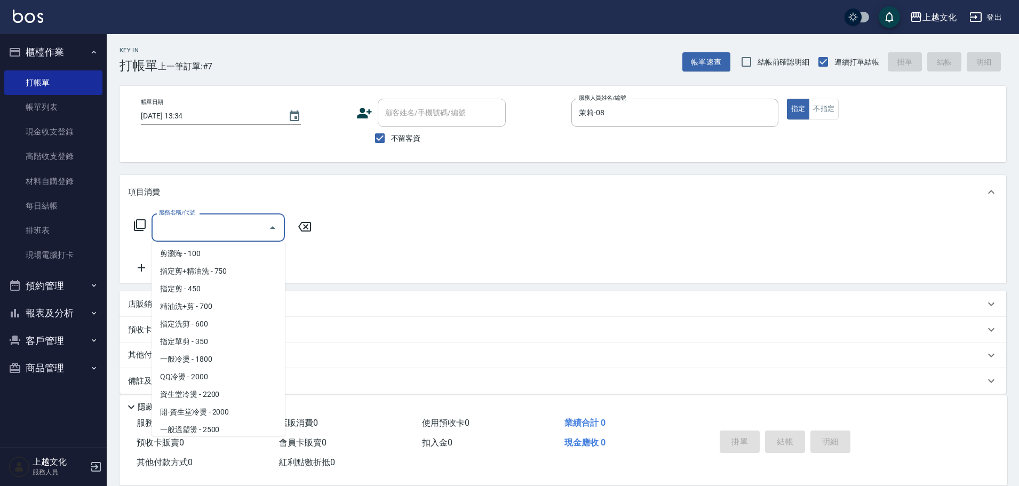
scroll to position [160, 0]
click at [231, 290] on span "指定剪 - 450" at bounding box center [218, 289] width 133 height 18
type input "指定剪(205)"
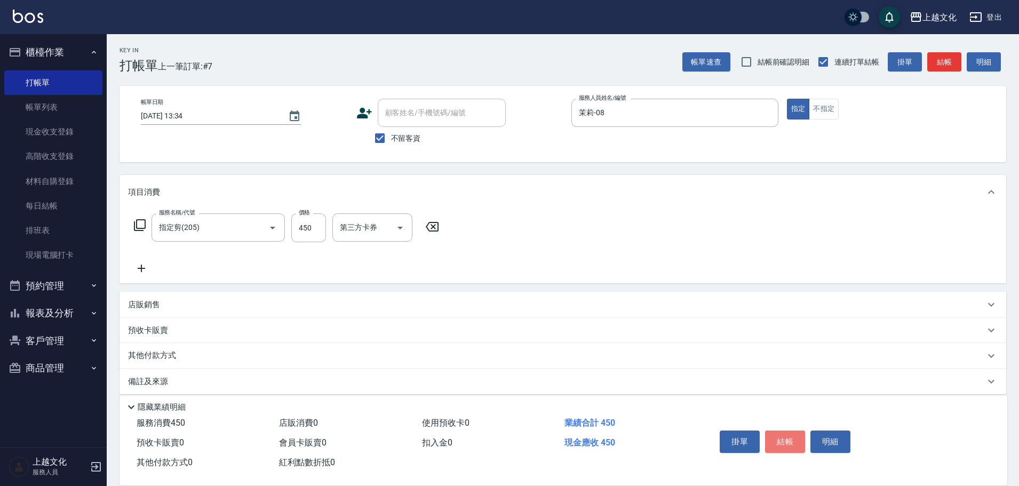
click at [777, 432] on button "結帳" at bounding box center [785, 442] width 40 height 22
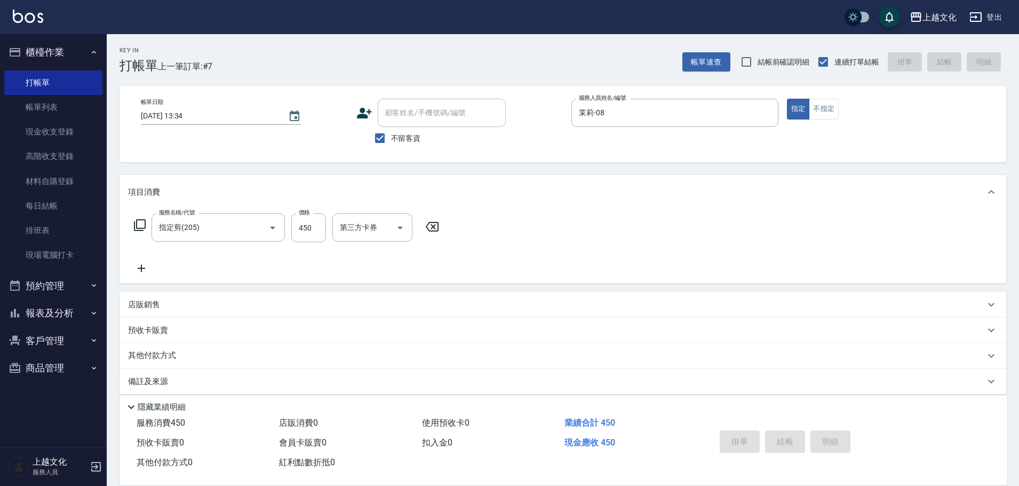
type input "[DATE] 13:35"
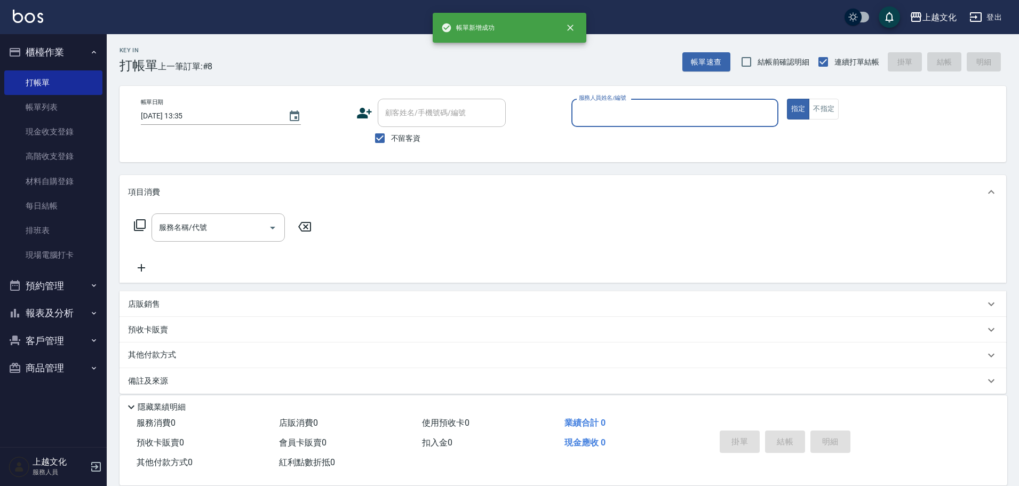
click at [649, 106] on input "服務人員姓名/編號" at bounding box center [674, 113] width 197 height 19
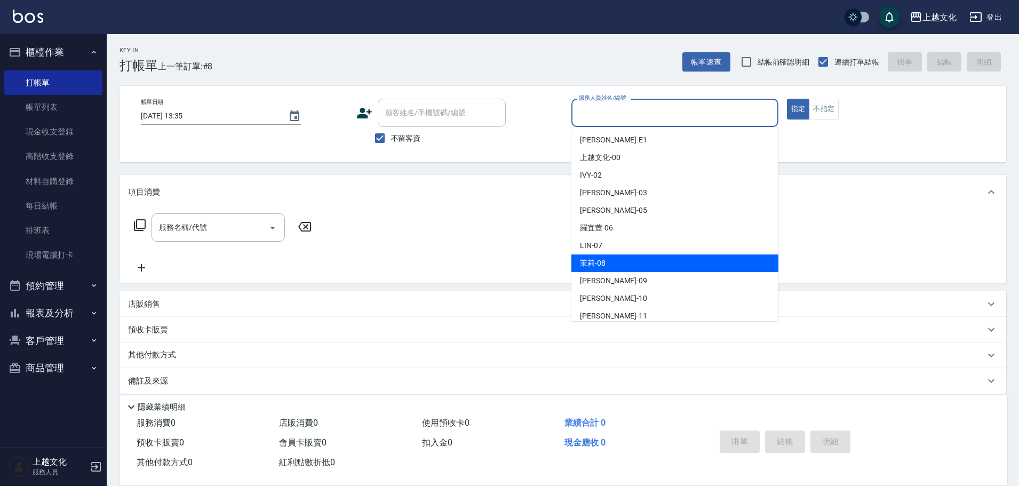
click at [588, 263] on span "茉莉 -08" at bounding box center [593, 263] width 26 height 11
type input "茉莉-08"
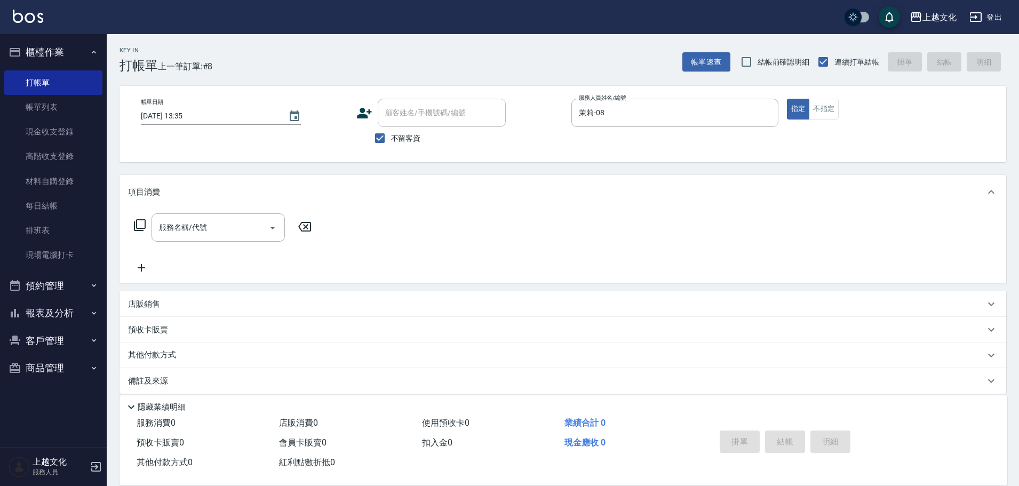
drag, startPoint x: 138, startPoint y: 225, endPoint x: 262, endPoint y: 177, distance: 132.6
click at [148, 219] on div "服務名稱/代號 服務名稱/代號" at bounding box center [223, 227] width 190 height 28
click at [141, 225] on icon at bounding box center [139, 225] width 13 height 13
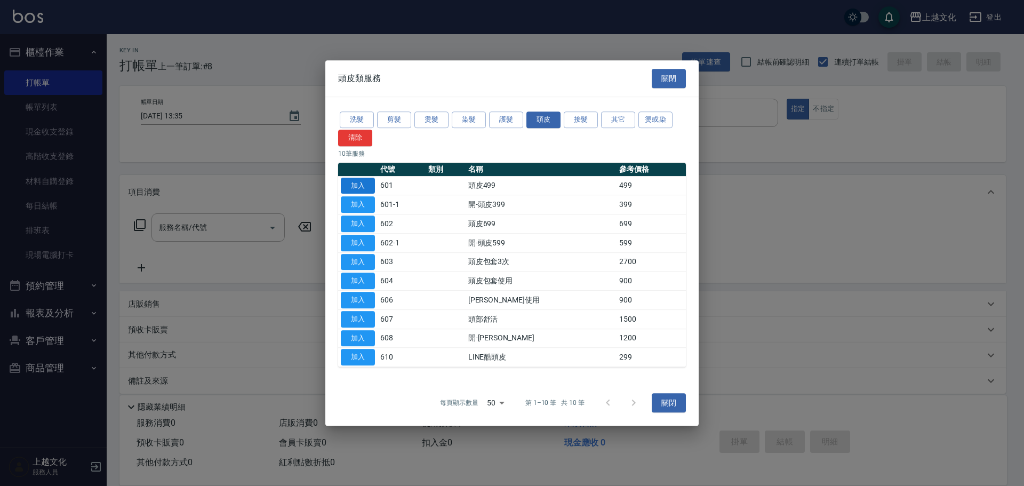
click at [364, 189] on button "加入" at bounding box center [358, 186] width 34 height 17
type input "頭皮499(601)"
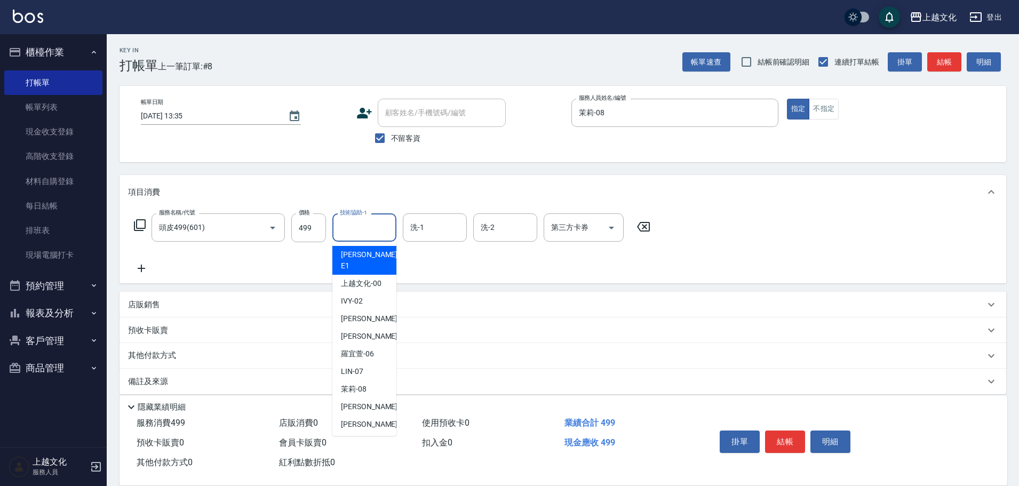
click at [368, 234] on input "技術協助-1" at bounding box center [364, 227] width 54 height 19
click at [372, 433] on div "[PERSON_NAME] -11" at bounding box center [364, 442] width 64 height 18
type input "[PERSON_NAME]-11"
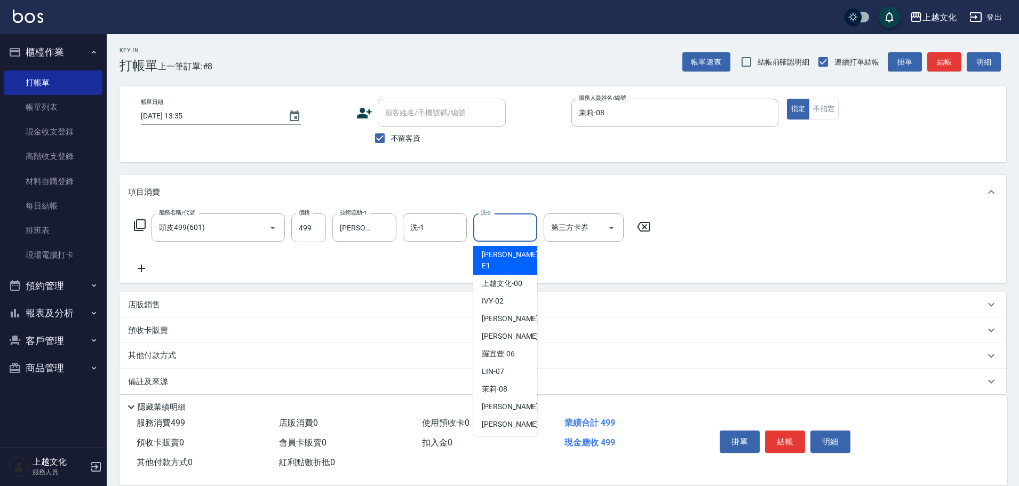
click at [500, 234] on input "洗-2" at bounding box center [505, 227] width 54 height 19
click at [494, 436] on span "[PERSON_NAME] -11" at bounding box center [515, 441] width 67 height 11
type input "[PERSON_NAME]-11"
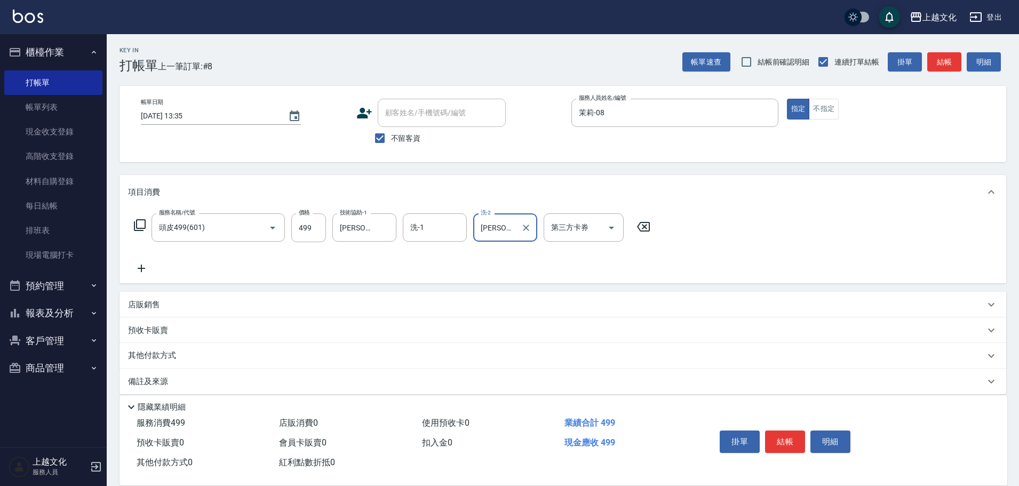
click at [138, 267] on icon at bounding box center [141, 268] width 27 height 13
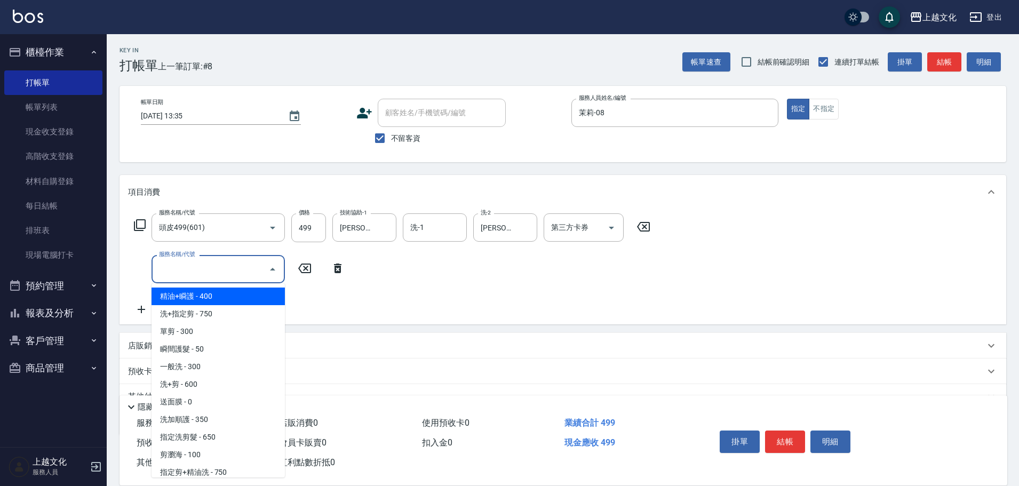
drag, startPoint x: 196, startPoint y: 262, endPoint x: 259, endPoint y: 351, distance: 108.4
click at [197, 262] on input "服務名稱/代號" at bounding box center [210, 269] width 108 height 19
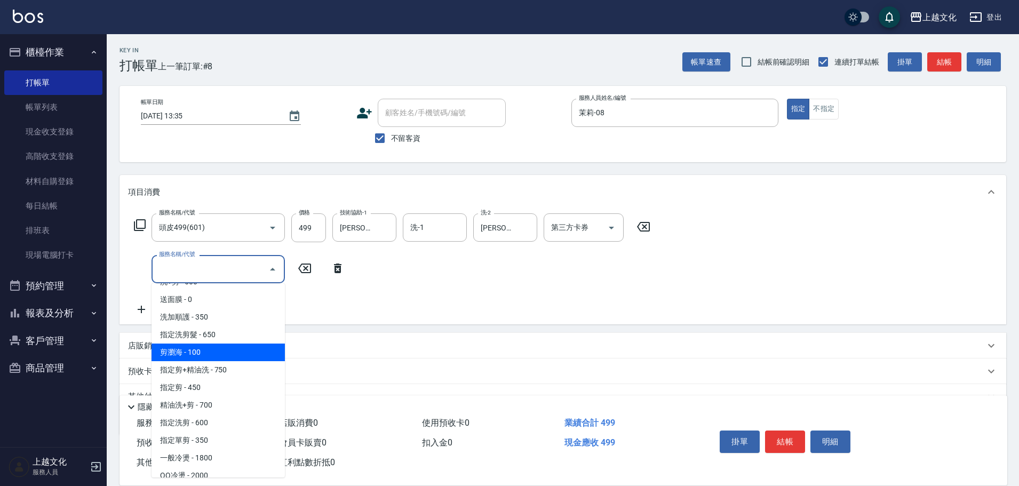
scroll to position [107, 0]
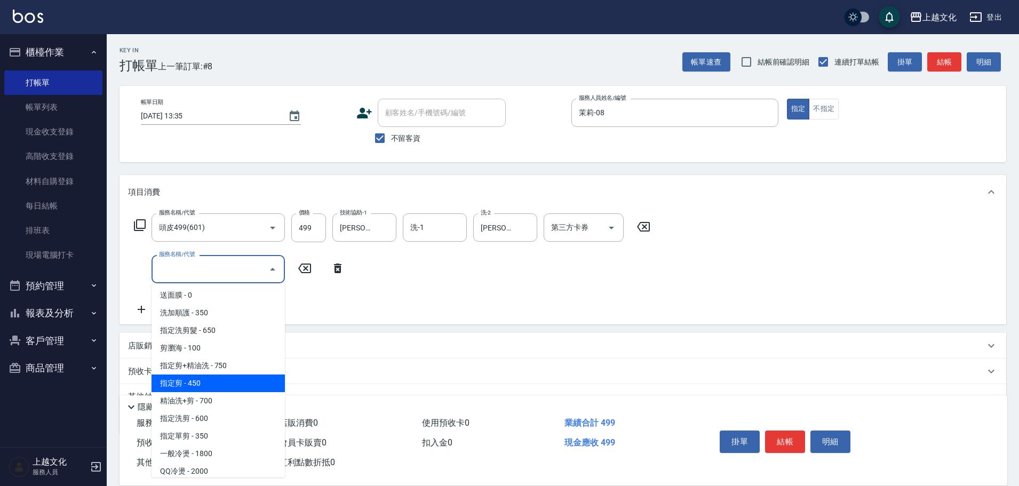
click at [248, 386] on span "指定剪 - 450" at bounding box center [218, 384] width 133 height 18
type input "指定剪(205)"
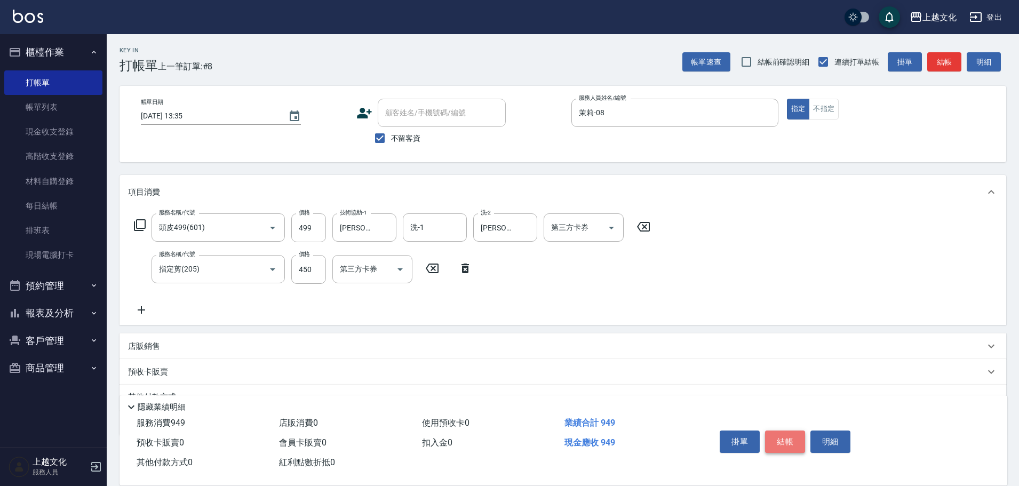
click at [788, 442] on button "結帳" at bounding box center [785, 442] width 40 height 22
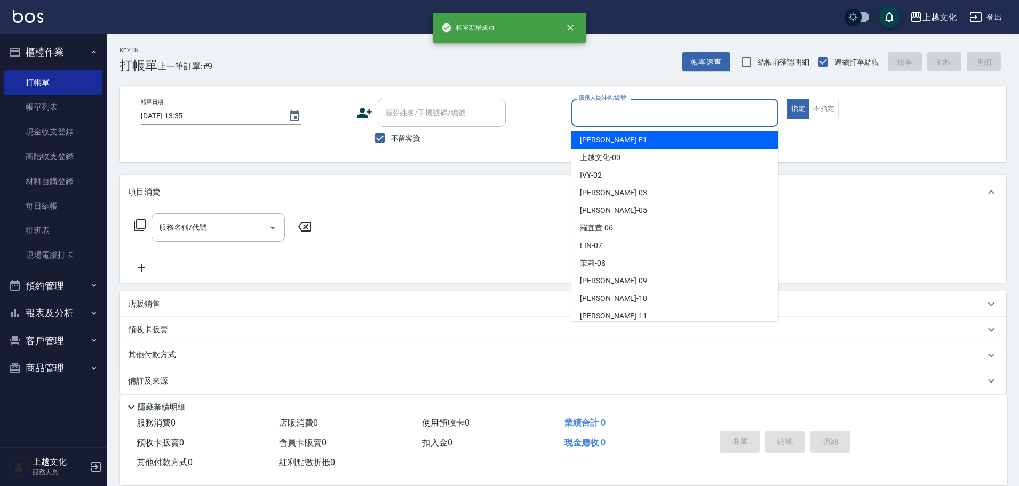
click at [645, 114] on input "服務人員姓名/編號" at bounding box center [674, 113] width 197 height 19
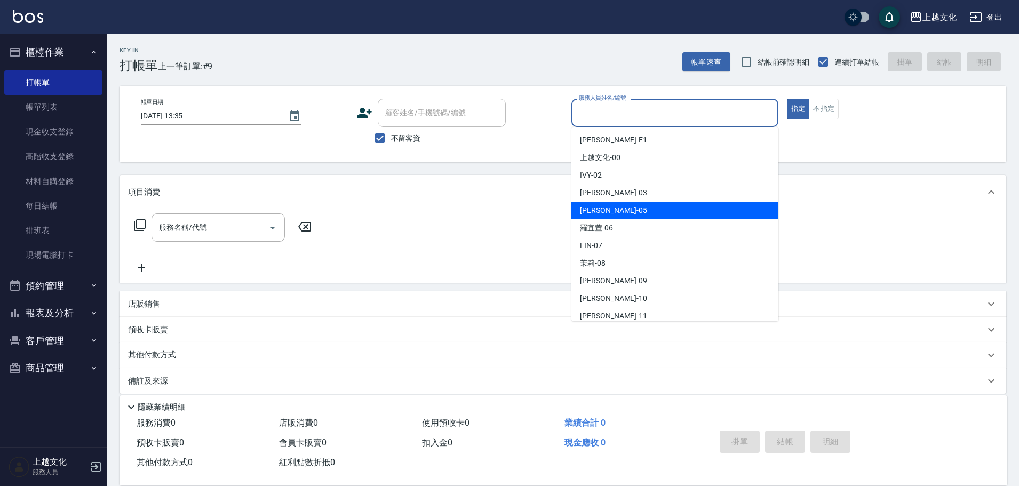
drag, startPoint x: 649, startPoint y: 212, endPoint x: 718, endPoint y: 182, distance: 74.3
click at [649, 211] on div "[PERSON_NAME] -05" at bounding box center [674, 211] width 207 height 18
type input "[PERSON_NAME]-05"
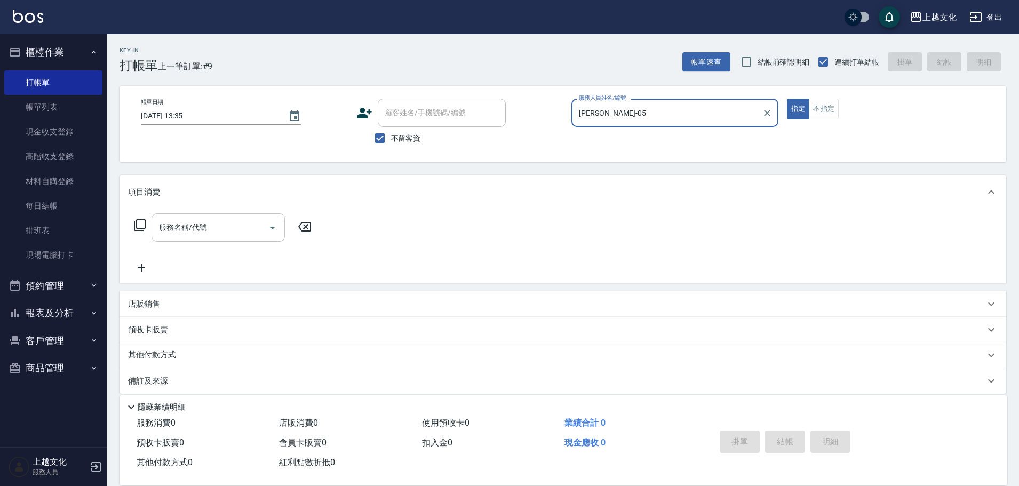
click at [217, 229] on input "服務名稱/代號" at bounding box center [210, 227] width 108 height 19
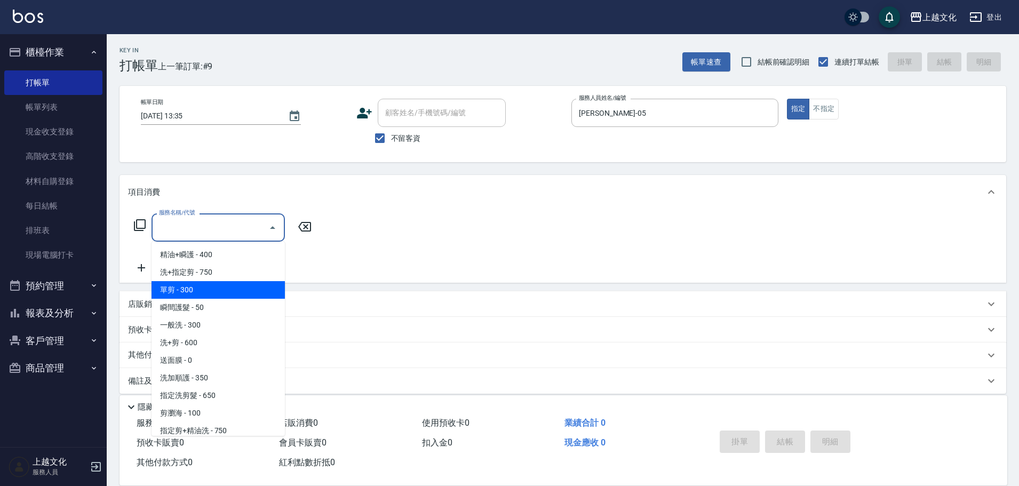
click at [209, 285] on span "單剪 - 300" at bounding box center [218, 290] width 133 height 18
type input "單剪(103)"
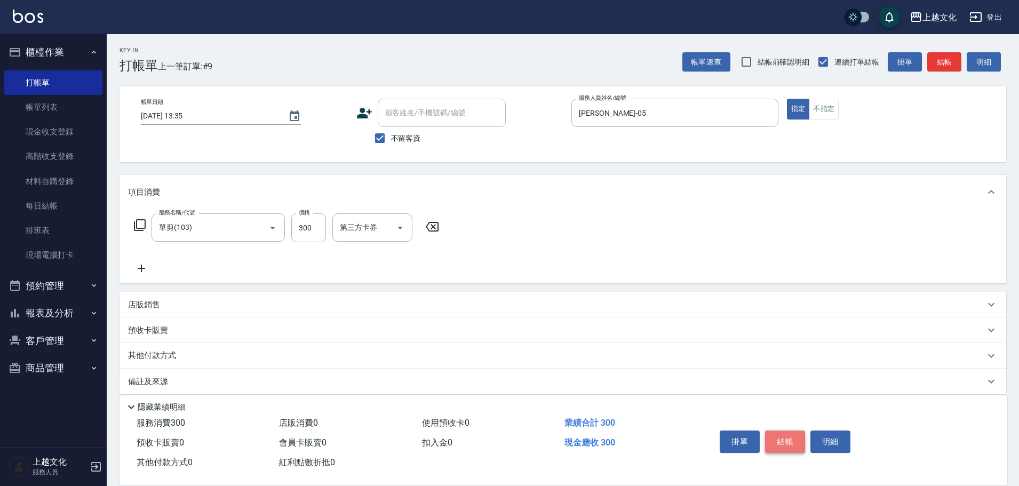
click at [777, 434] on button "結帳" at bounding box center [785, 442] width 40 height 22
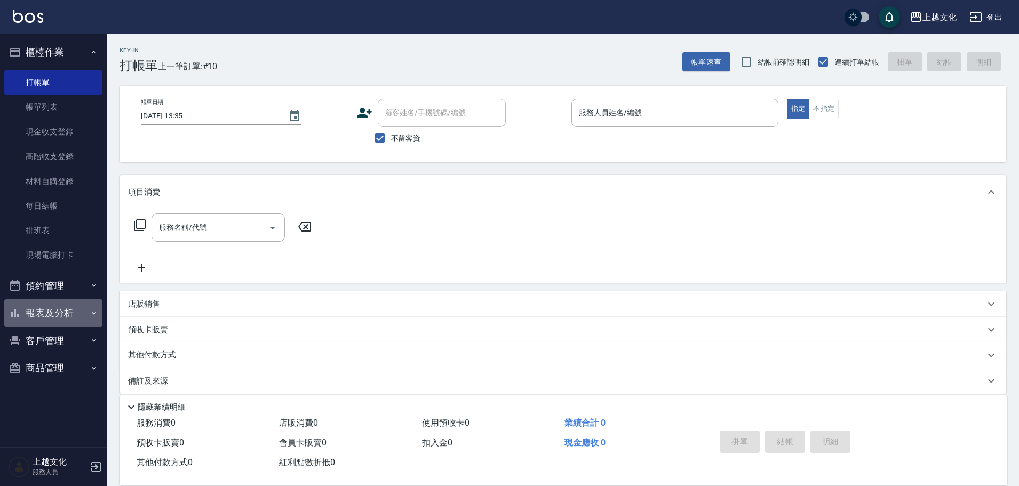
click at [39, 315] on button "報表及分析" at bounding box center [53, 313] width 98 height 28
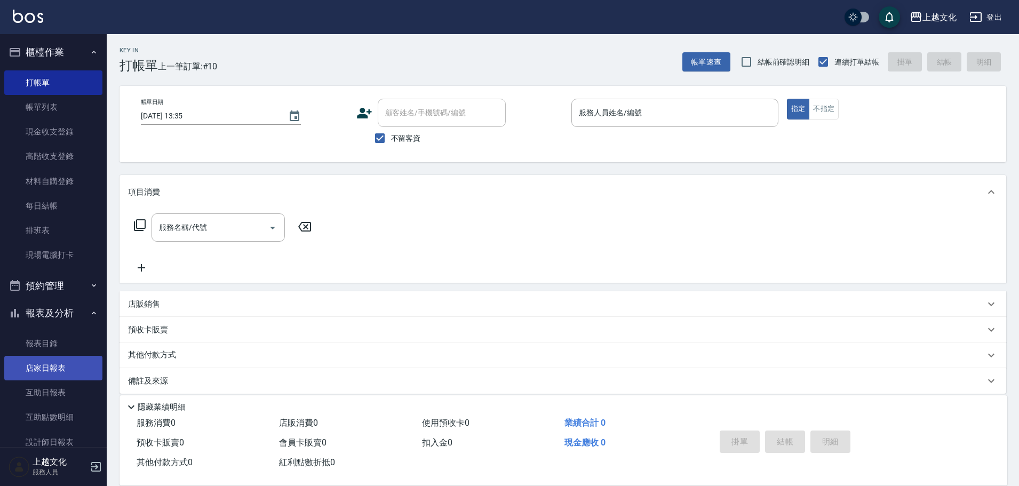
click at [45, 376] on link "店家日報表" at bounding box center [53, 368] width 98 height 25
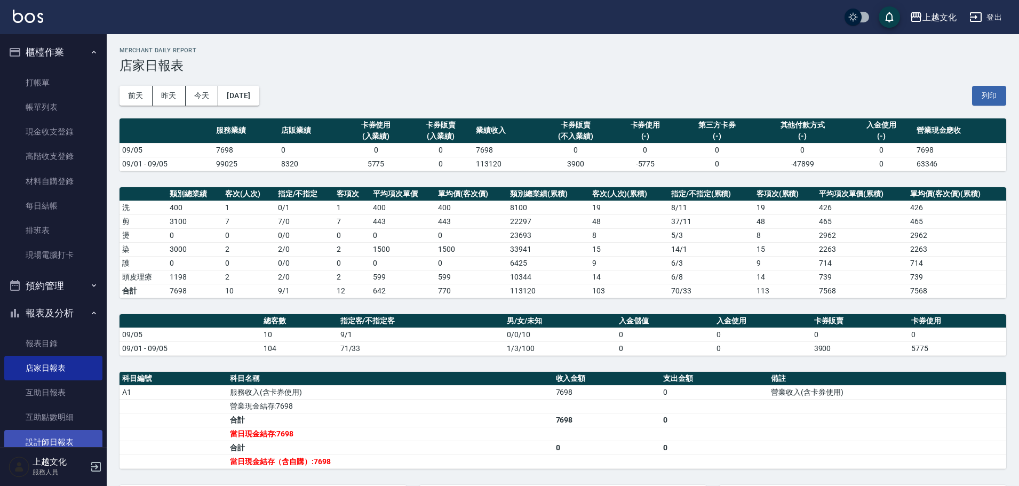
click at [41, 438] on link "設計師日報表" at bounding box center [53, 442] width 98 height 25
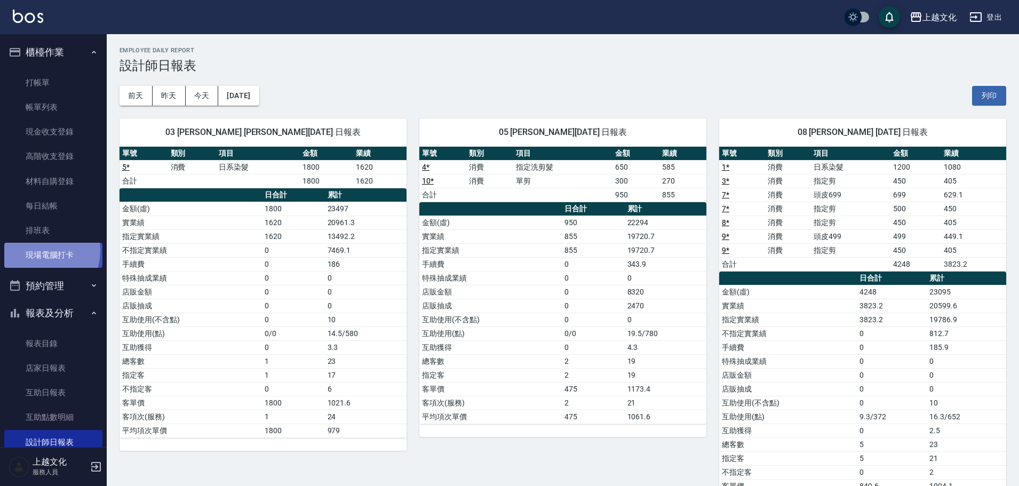
click at [37, 250] on link "現場電腦打卡" at bounding box center [53, 255] width 98 height 25
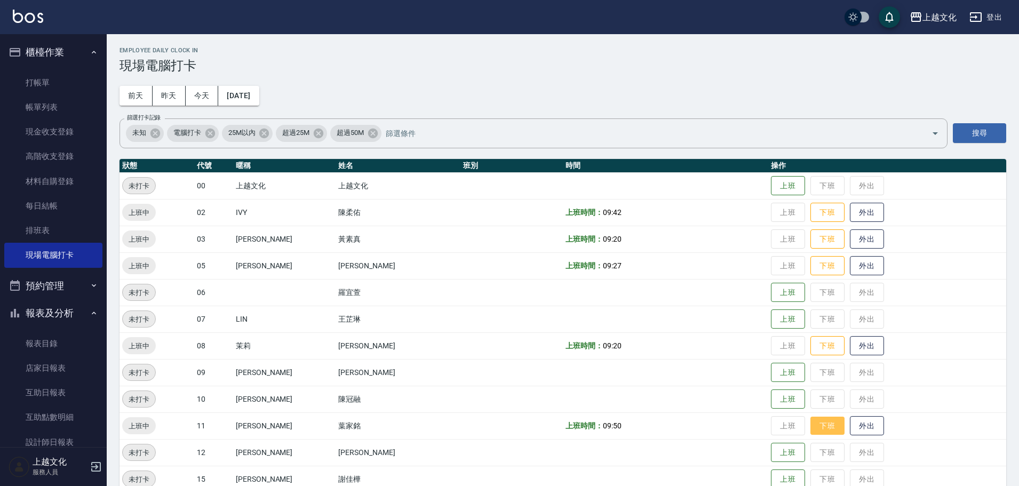
click at [814, 430] on button "下班" at bounding box center [828, 426] width 34 height 19
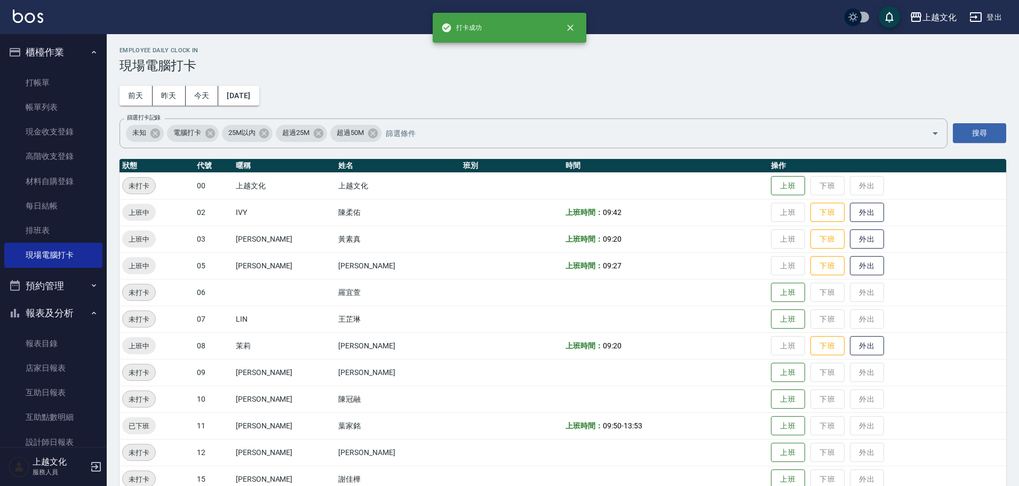
click at [856, 424] on td "上班 下班 外出" at bounding box center [887, 425] width 238 height 27
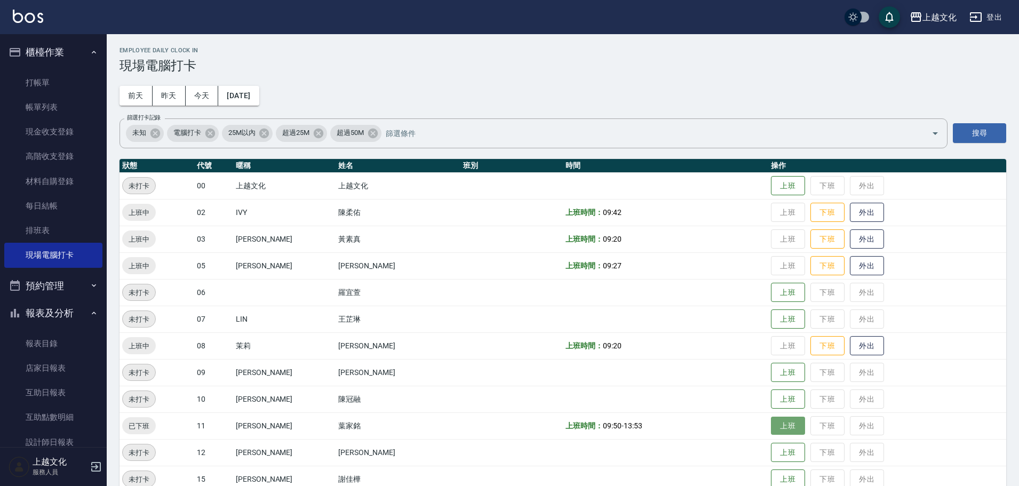
click at [782, 428] on button "上班" at bounding box center [788, 426] width 34 height 19
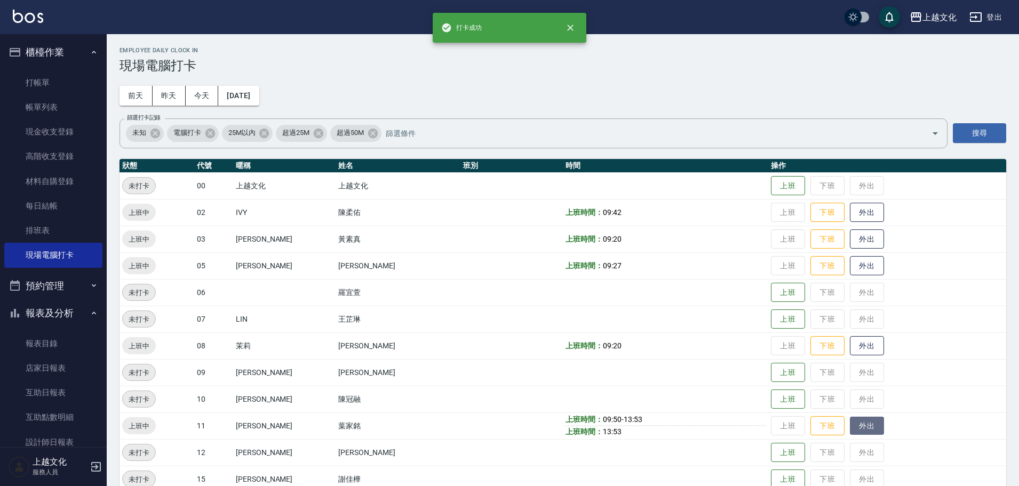
click at [859, 424] on button "外出" at bounding box center [867, 426] width 34 height 19
